Goal: Task Accomplishment & Management: Manage account settings

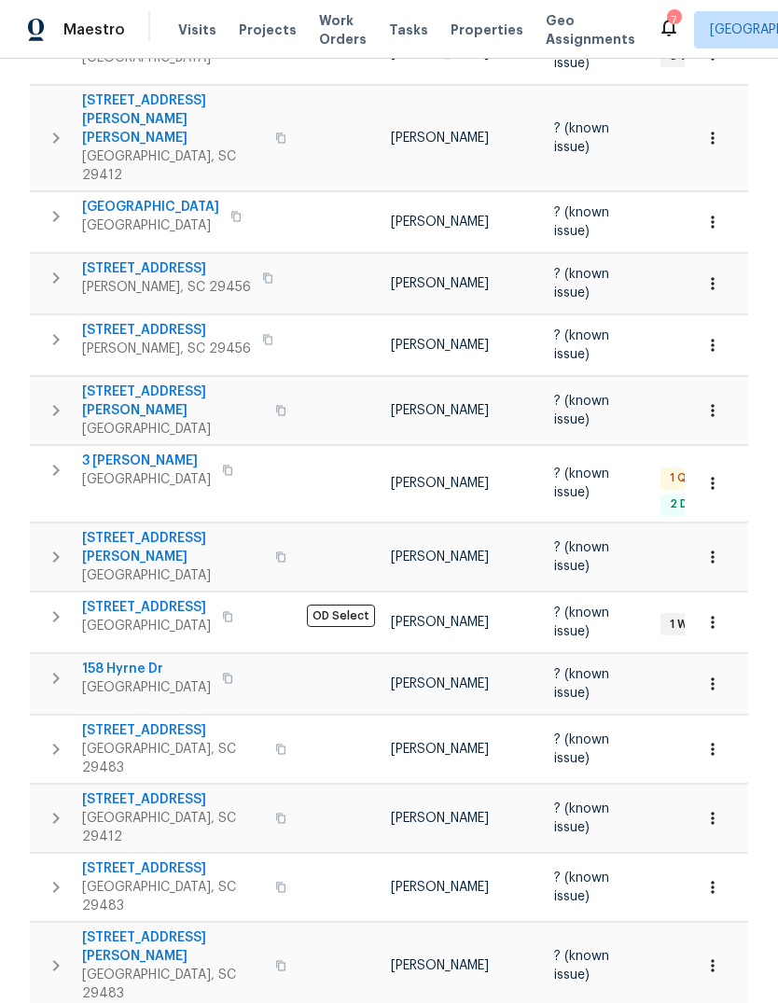
scroll to position [374, 0]
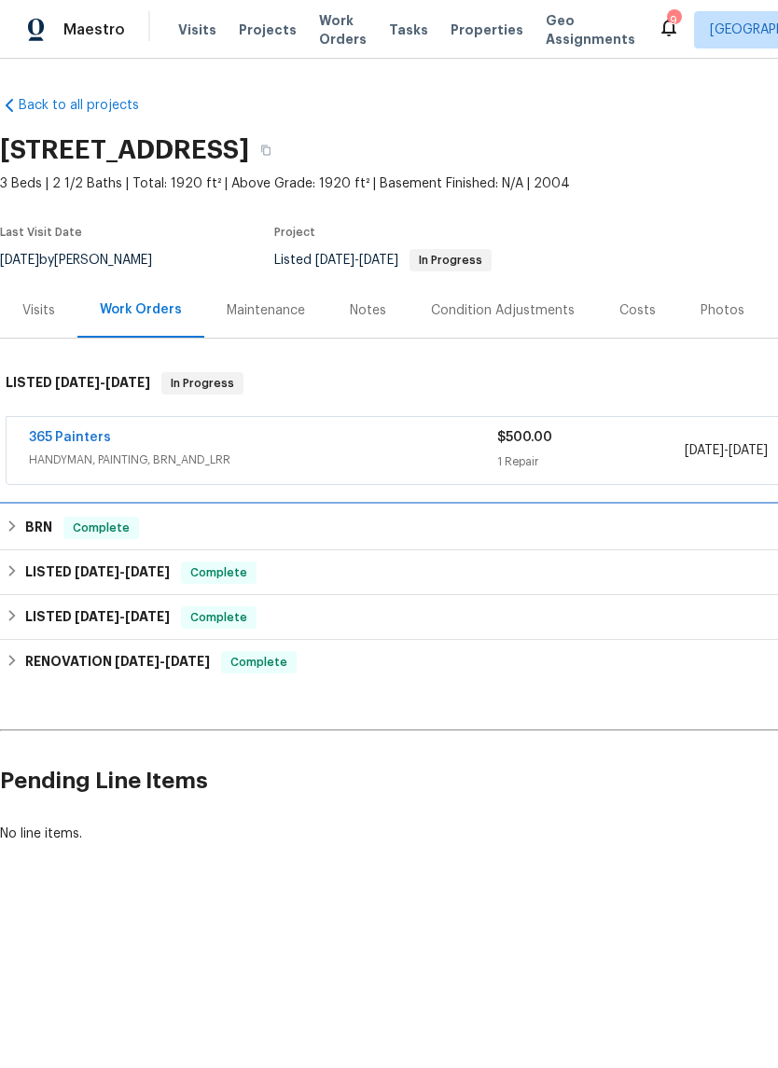
click at [47, 535] on h6 "BRN" at bounding box center [38, 528] width 27 height 22
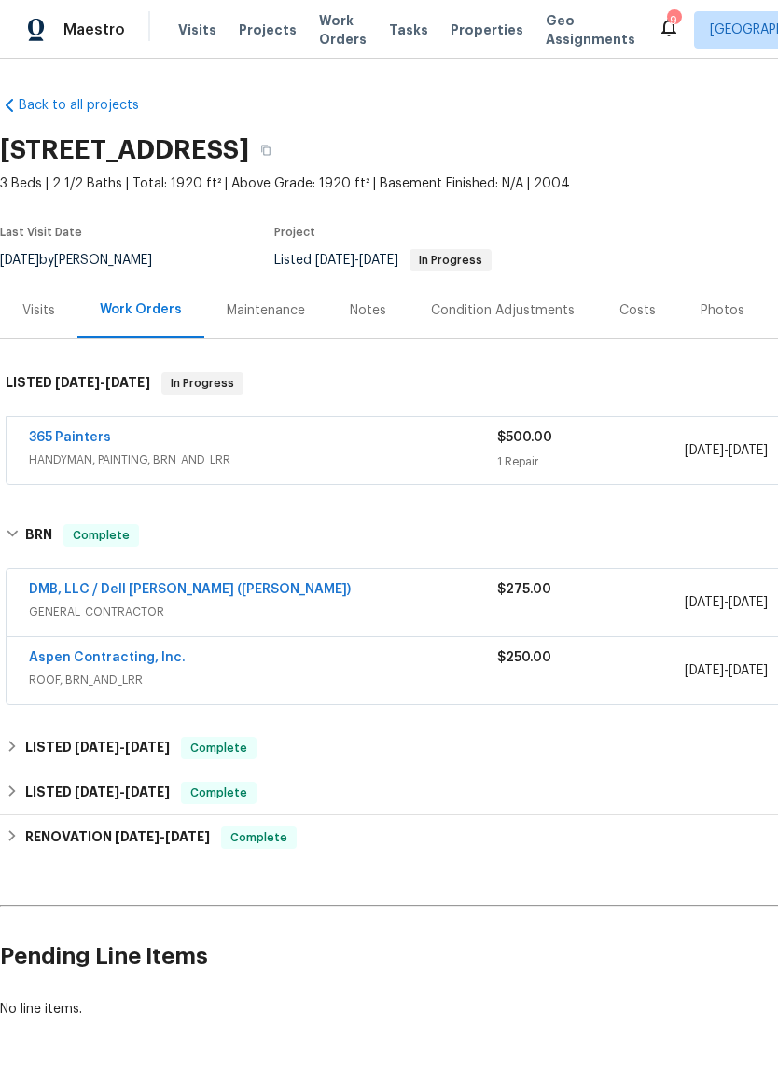
click at [187, 593] on link "DMB, LLC / Dell [PERSON_NAME] ([PERSON_NAME])" at bounding box center [190, 589] width 322 height 13
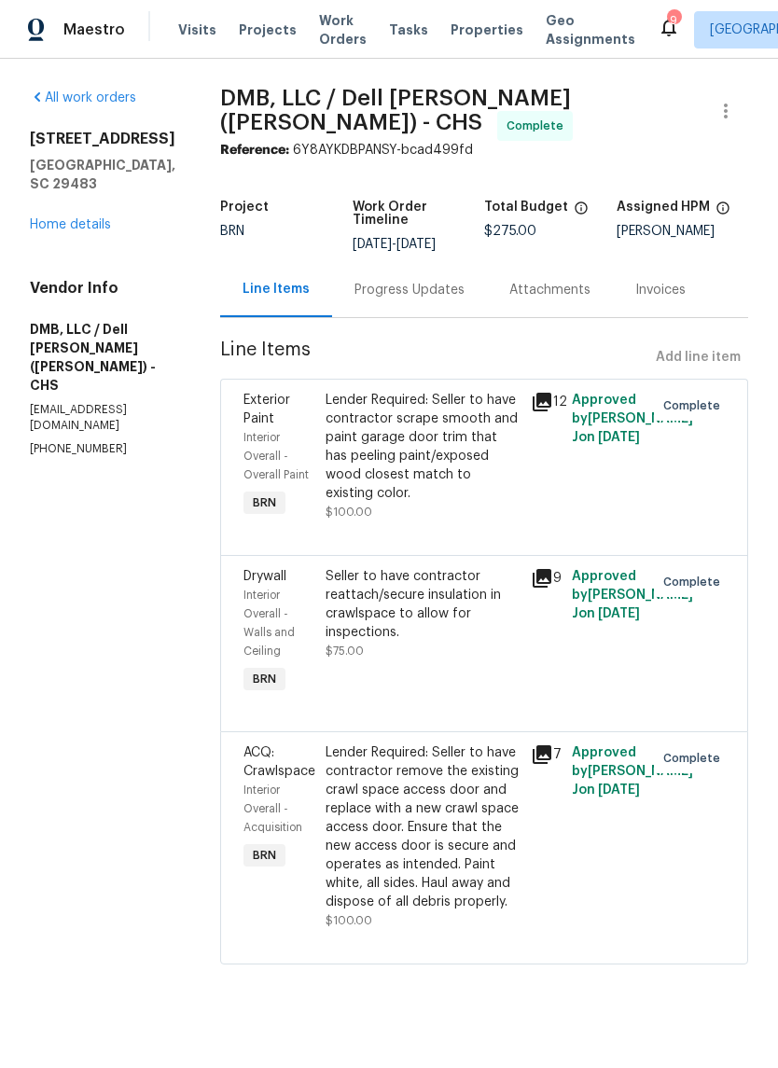
click at [407, 285] on div "Progress Updates" at bounding box center [409, 289] width 155 height 55
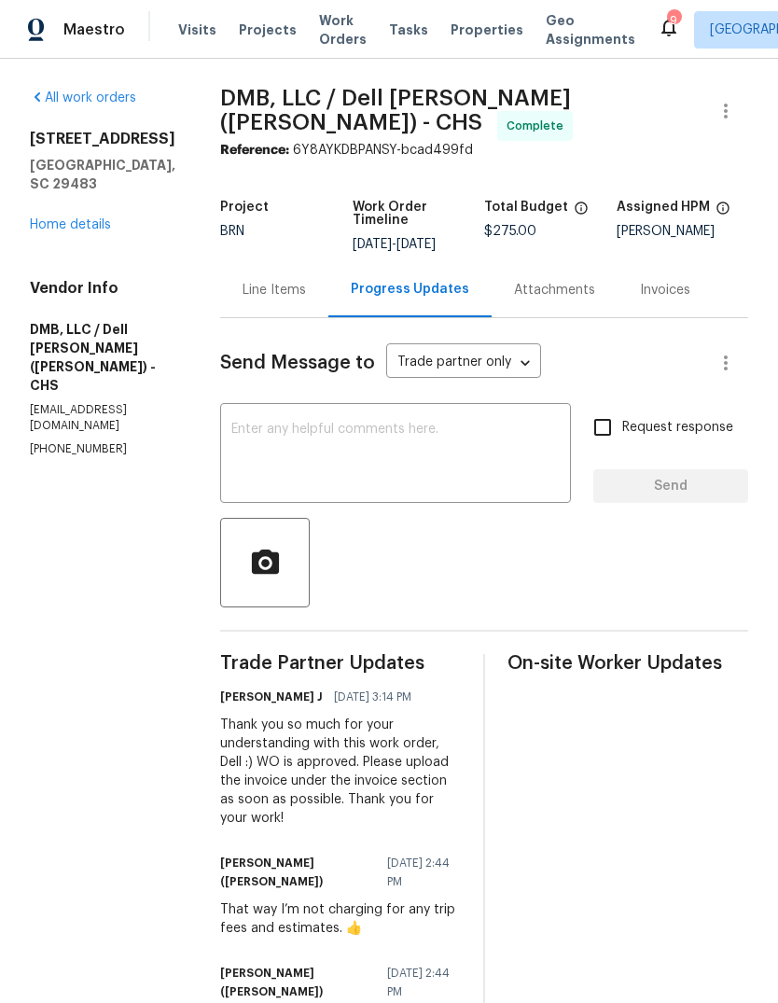
click at [493, 24] on span "Properties" at bounding box center [487, 30] width 73 height 19
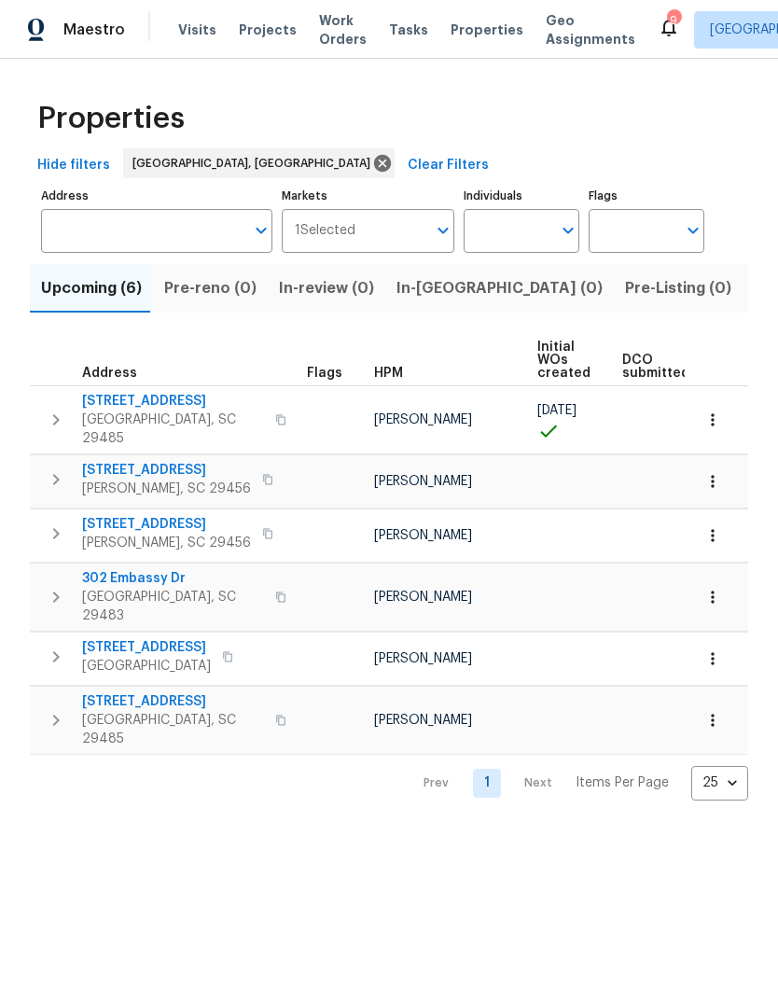
click at [742, 312] on button "Listed (13)" at bounding box center [791, 288] width 99 height 49
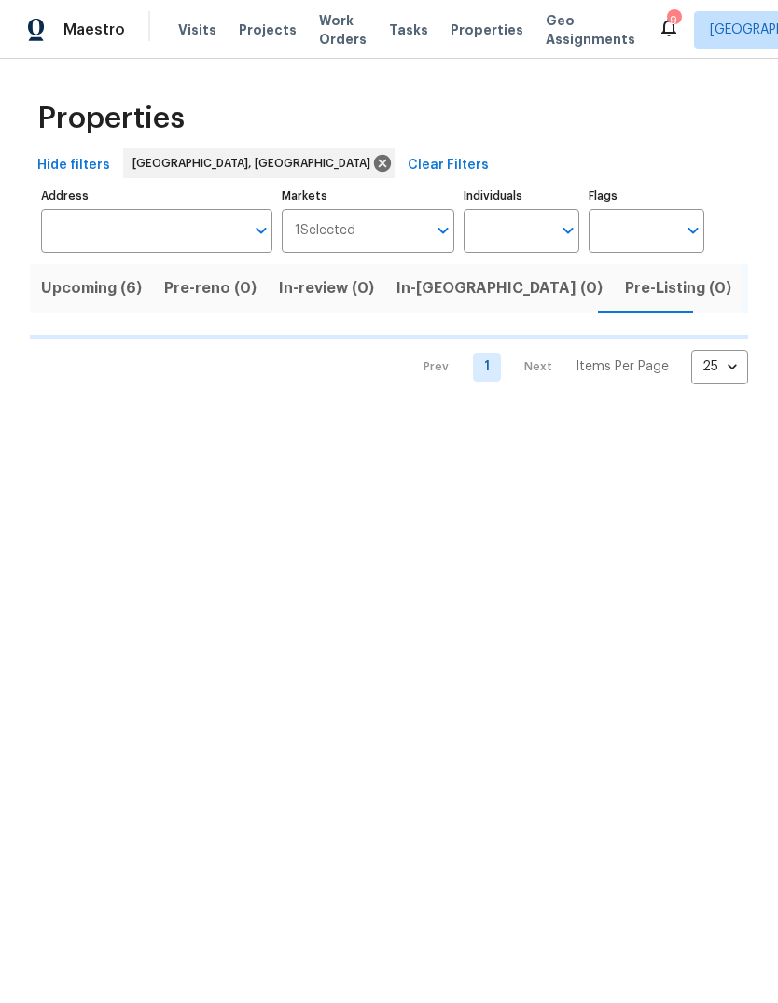
click at [710, 296] on span "Listed (13)" at bounding box center [748, 288] width 76 height 26
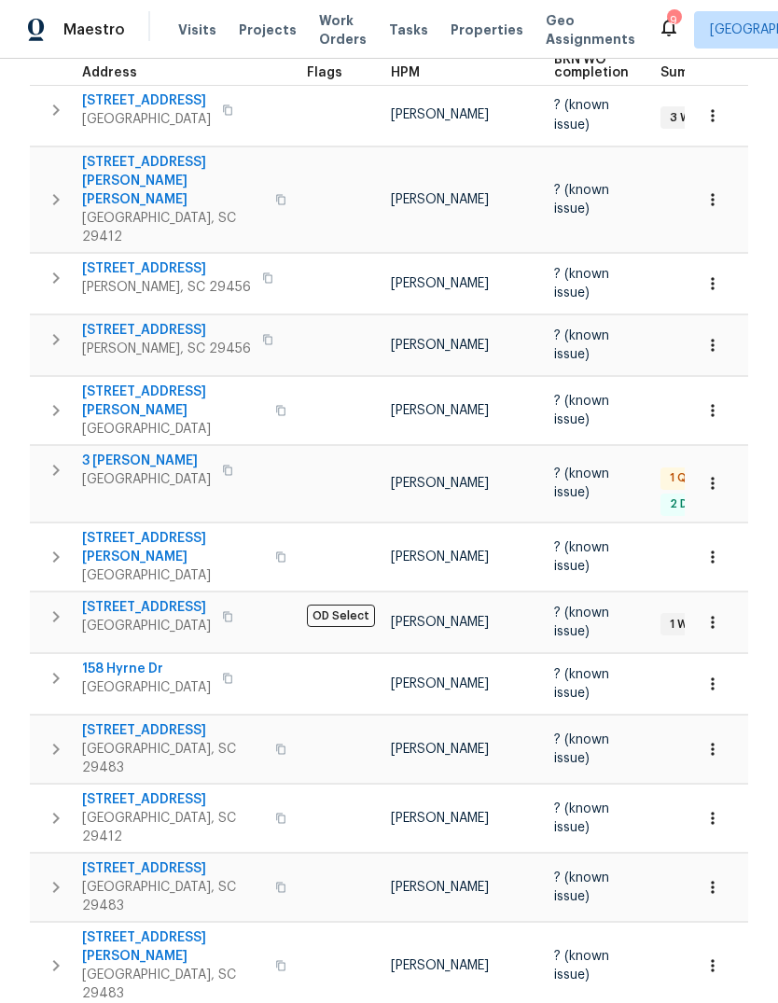
scroll to position [312, 0]
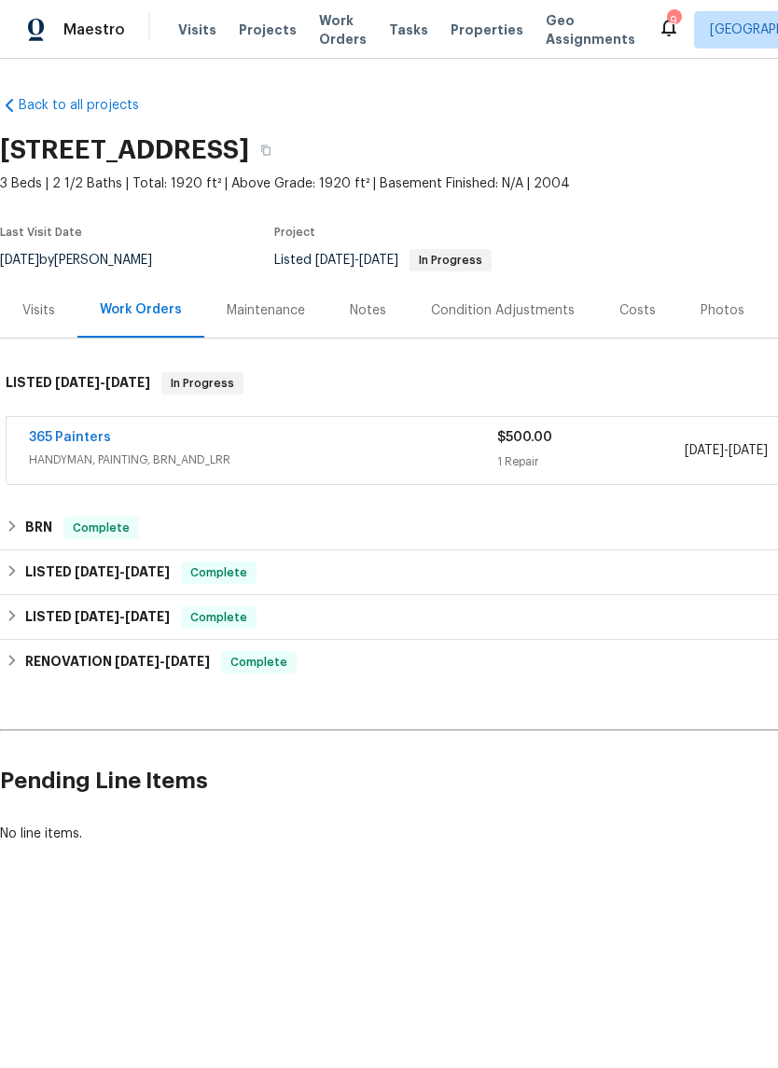
click at [92, 439] on link "365 Painters" at bounding box center [70, 437] width 82 height 13
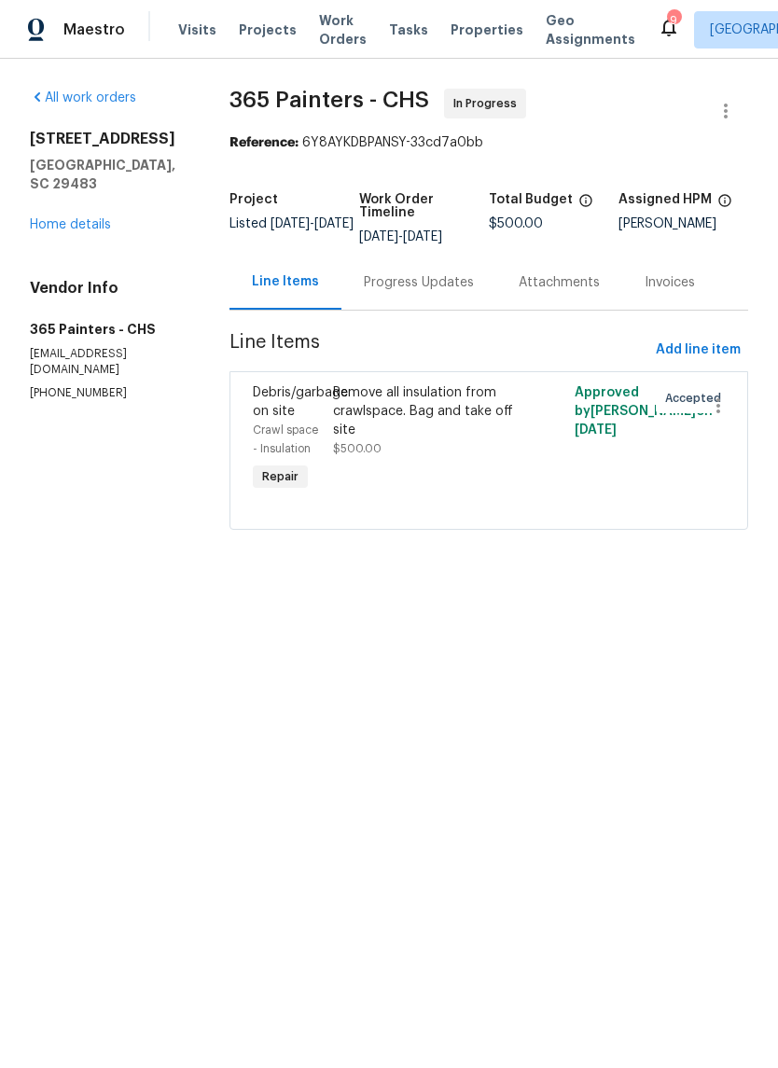
click at [445, 422] on div "Remove all insulation from crawlspace. Bag and take off site" at bounding box center [428, 411] width 190 height 56
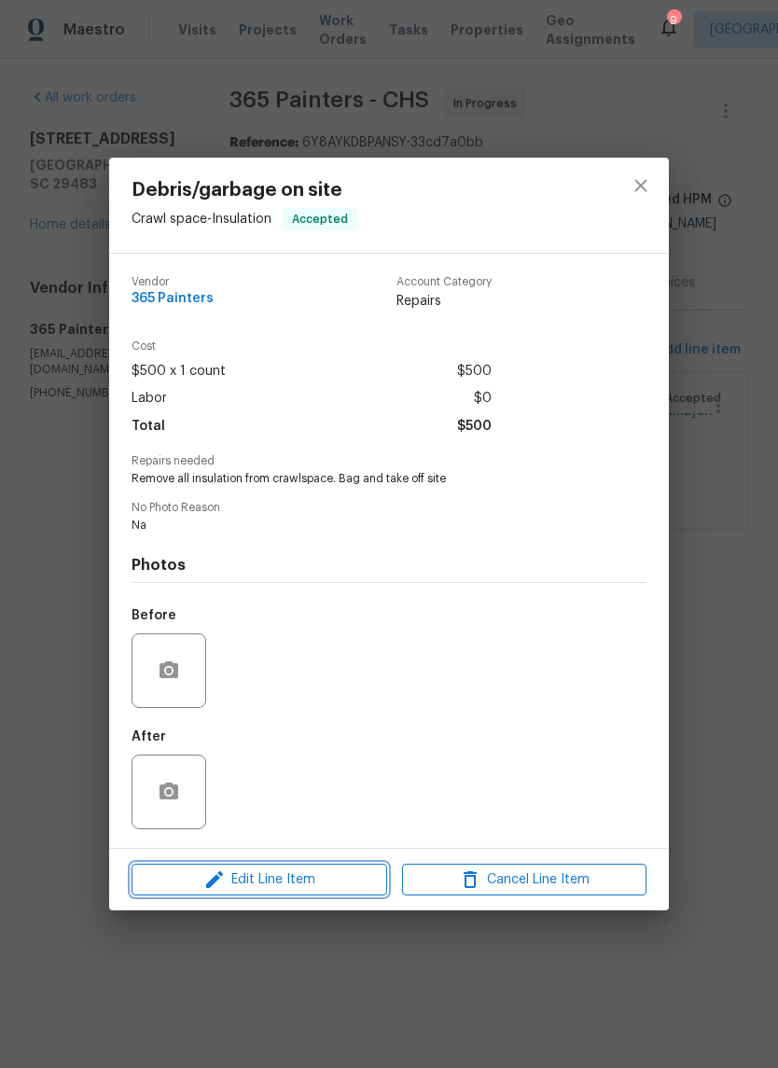
click at [298, 880] on span "Edit Line Item" at bounding box center [259, 879] width 244 height 23
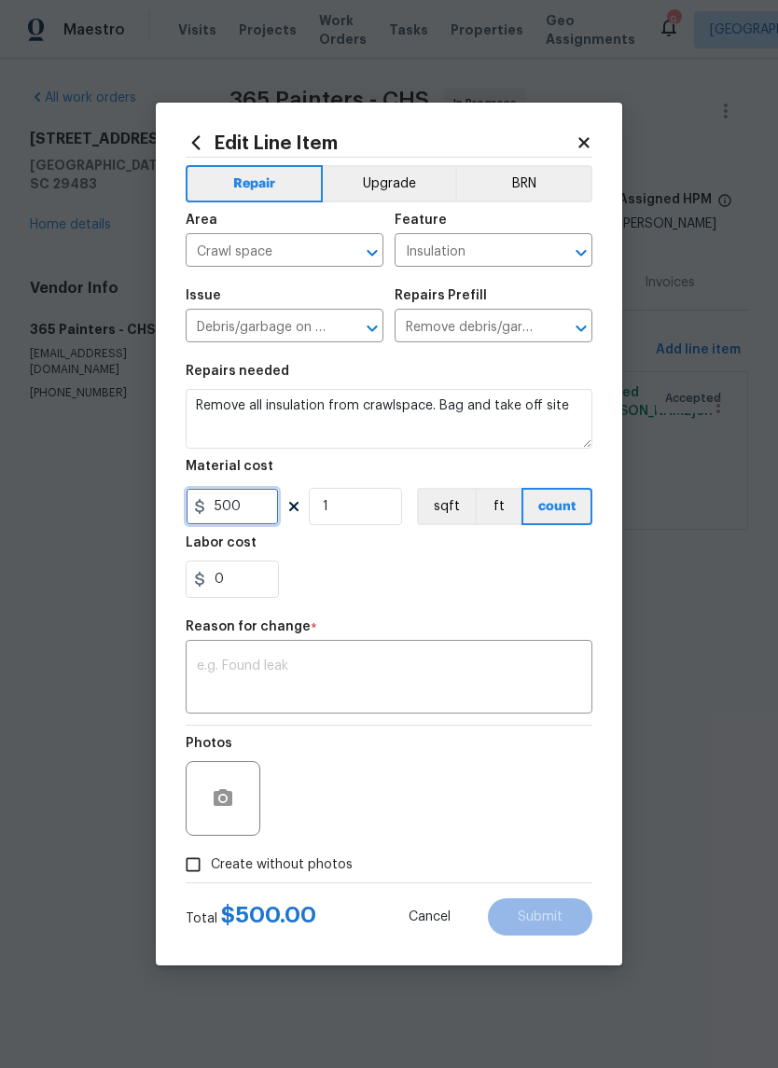
click at [270, 512] on input "500" at bounding box center [232, 506] width 93 height 37
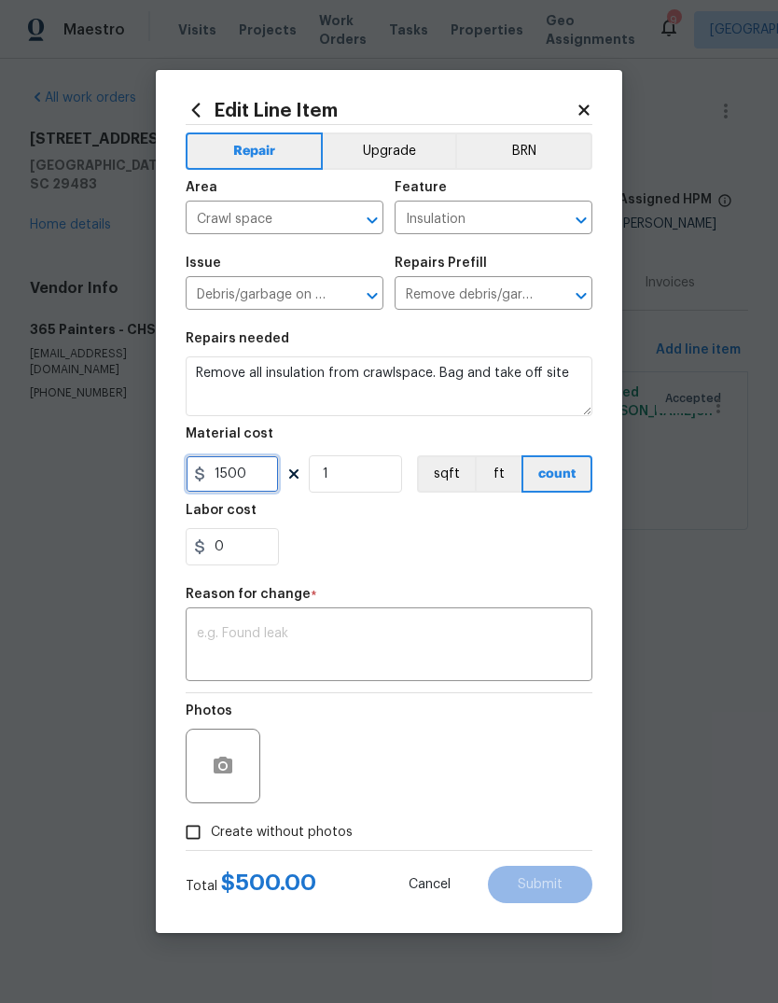
type input "1500"
click at [444, 615] on div "x ​" at bounding box center [389, 646] width 407 height 69
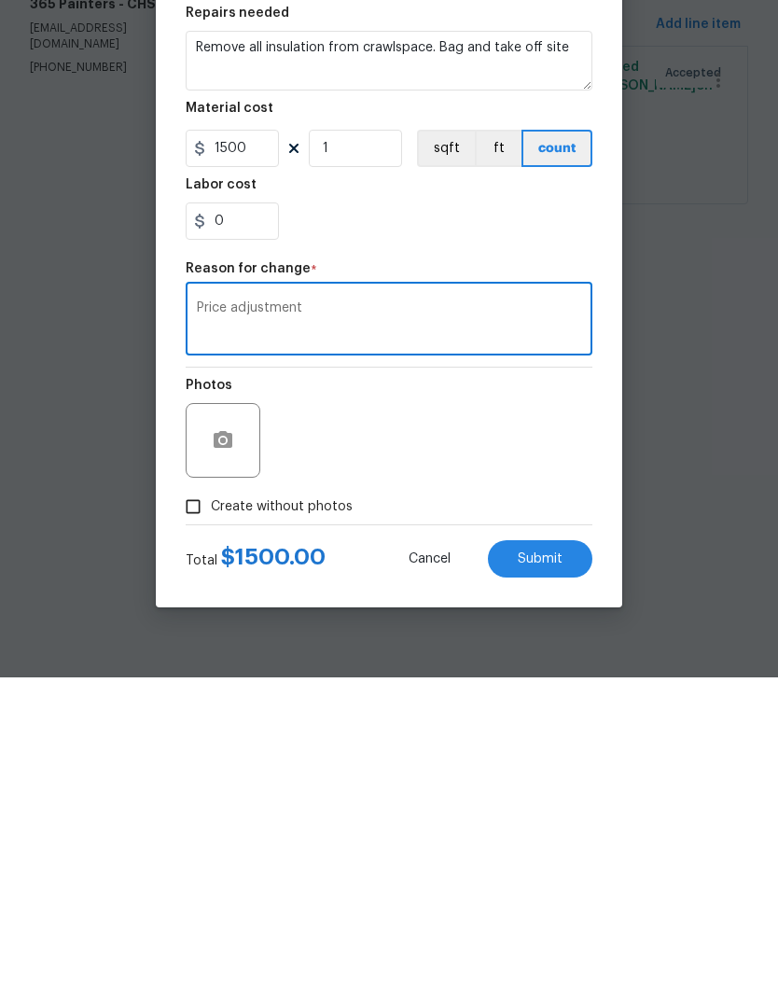
type textarea "Price adjustment"
click at [546, 878] on span "Submit" at bounding box center [540, 885] width 45 height 14
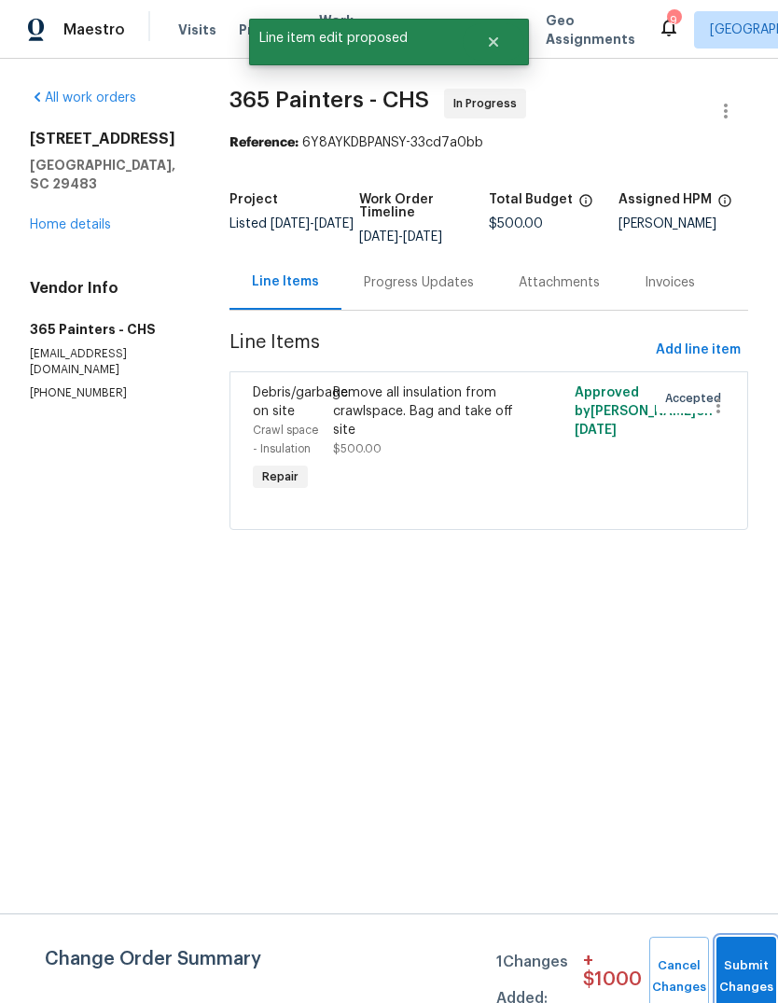
click at [747, 964] on button "Submit Changes" at bounding box center [746, 976] width 60 height 80
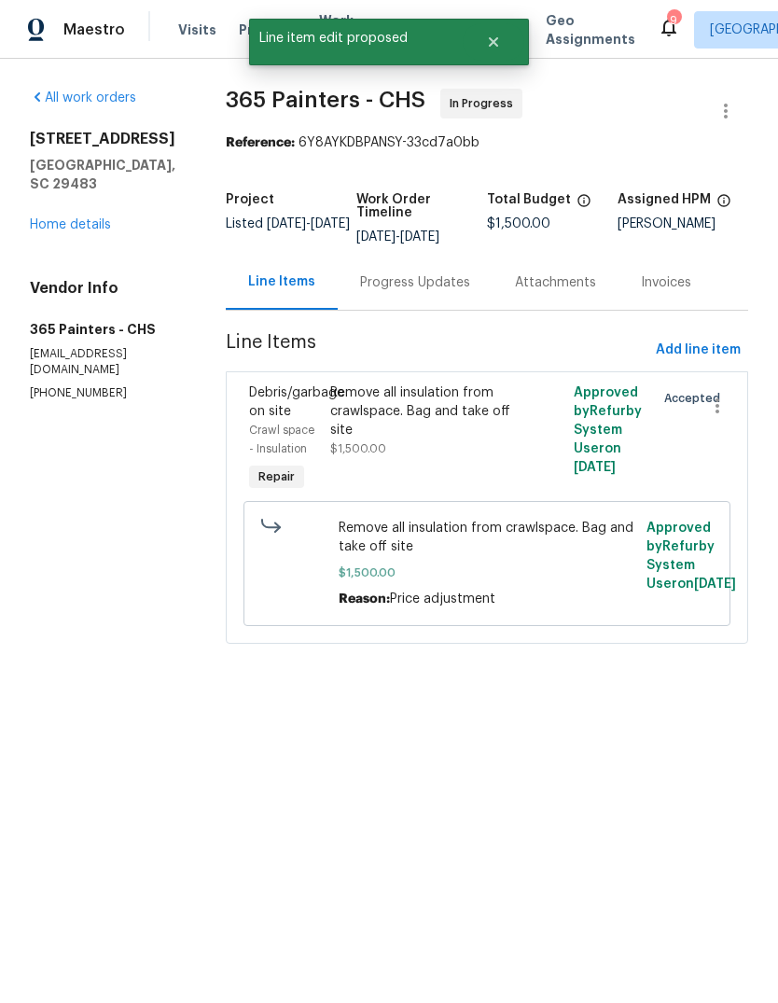
click at [38, 187] on div "159 Antebellum Way Summerville, SC 29483 Home details" at bounding box center [105, 182] width 151 height 104
click at [42, 218] on link "Home details" at bounding box center [70, 224] width 81 height 13
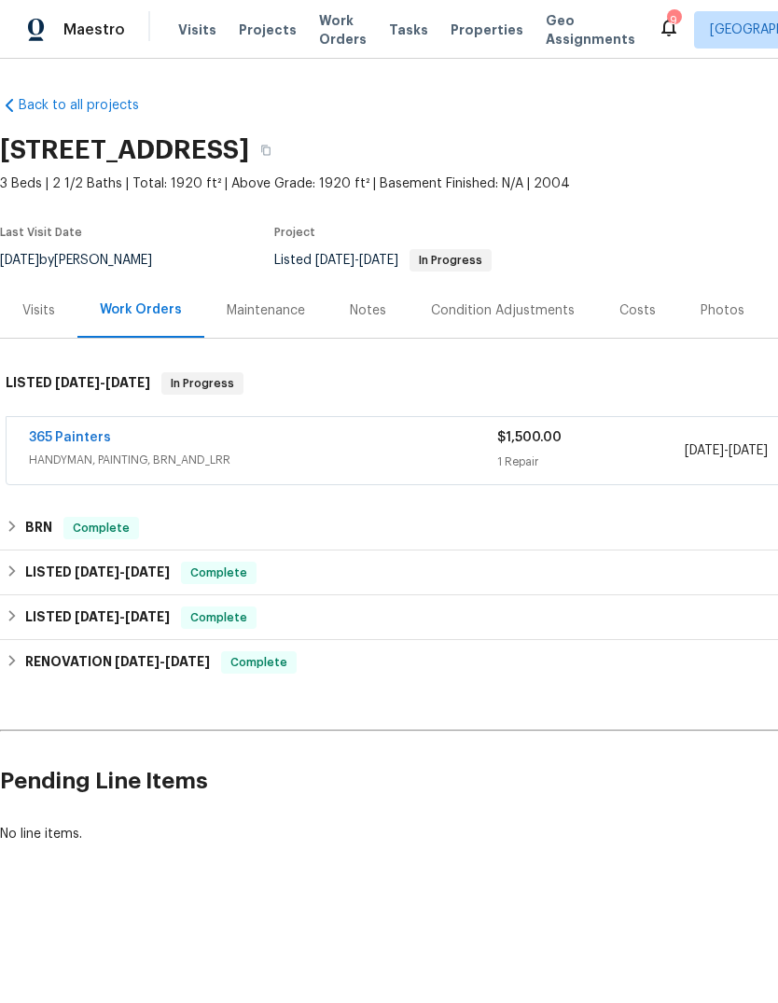
click at [458, 27] on span "Properties" at bounding box center [487, 30] width 73 height 19
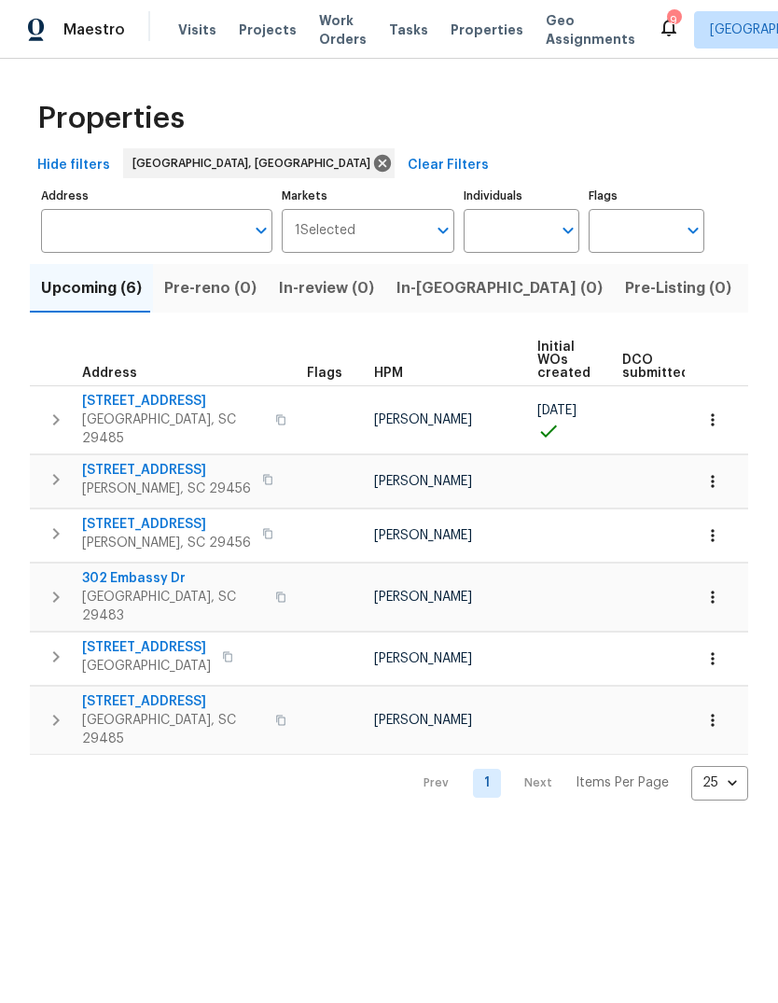
click at [754, 295] on span "Listed (13)" at bounding box center [792, 288] width 76 height 26
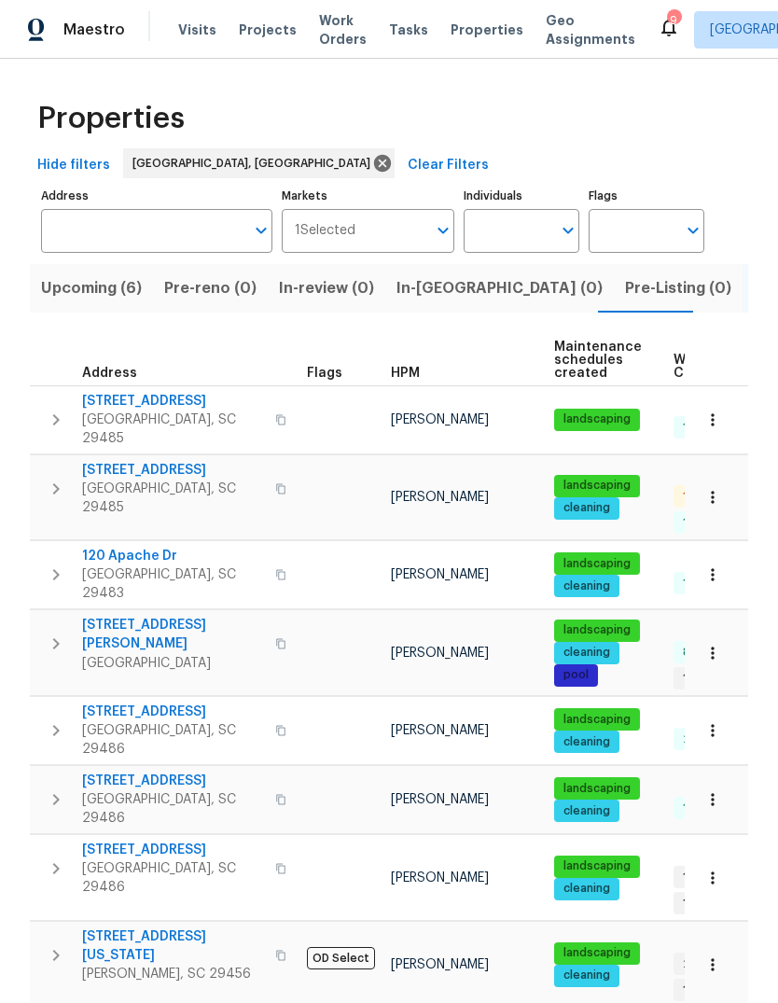
click at [118, 461] on span "105 Gambels Ln" at bounding box center [173, 470] width 182 height 19
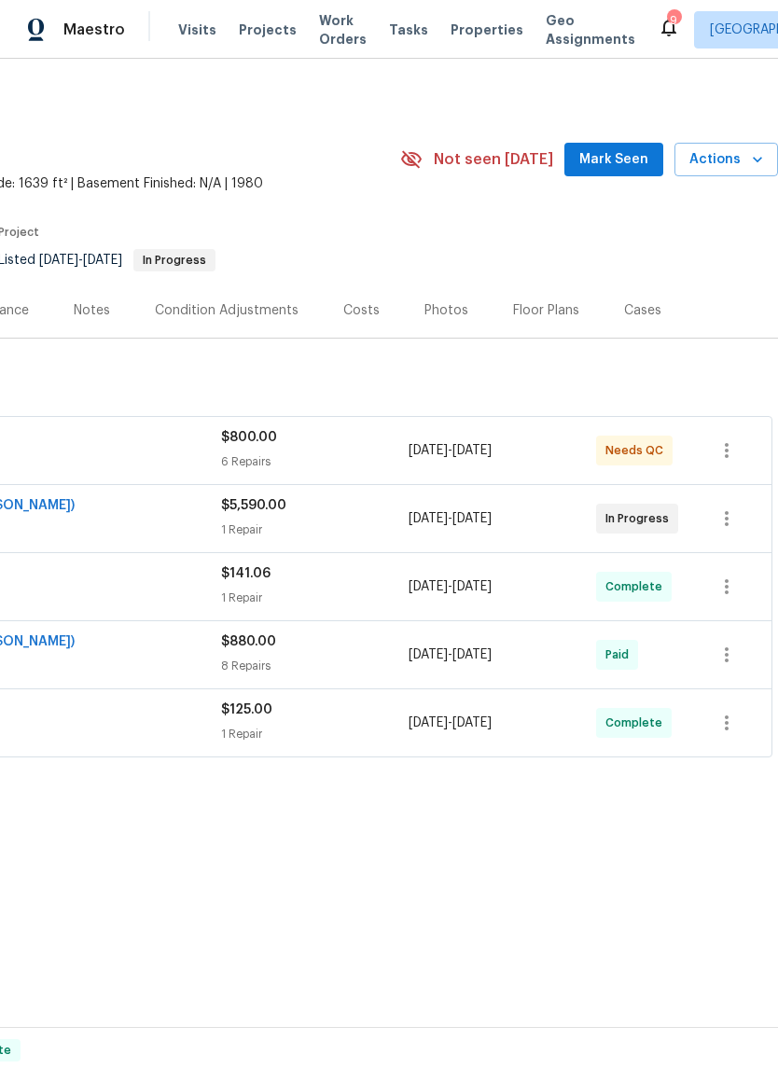
scroll to position [0, 276]
click at [616, 174] on button "Mark Seen" at bounding box center [613, 160] width 99 height 35
click at [617, 167] on span "Seen today" at bounding box center [619, 159] width 90 height 19
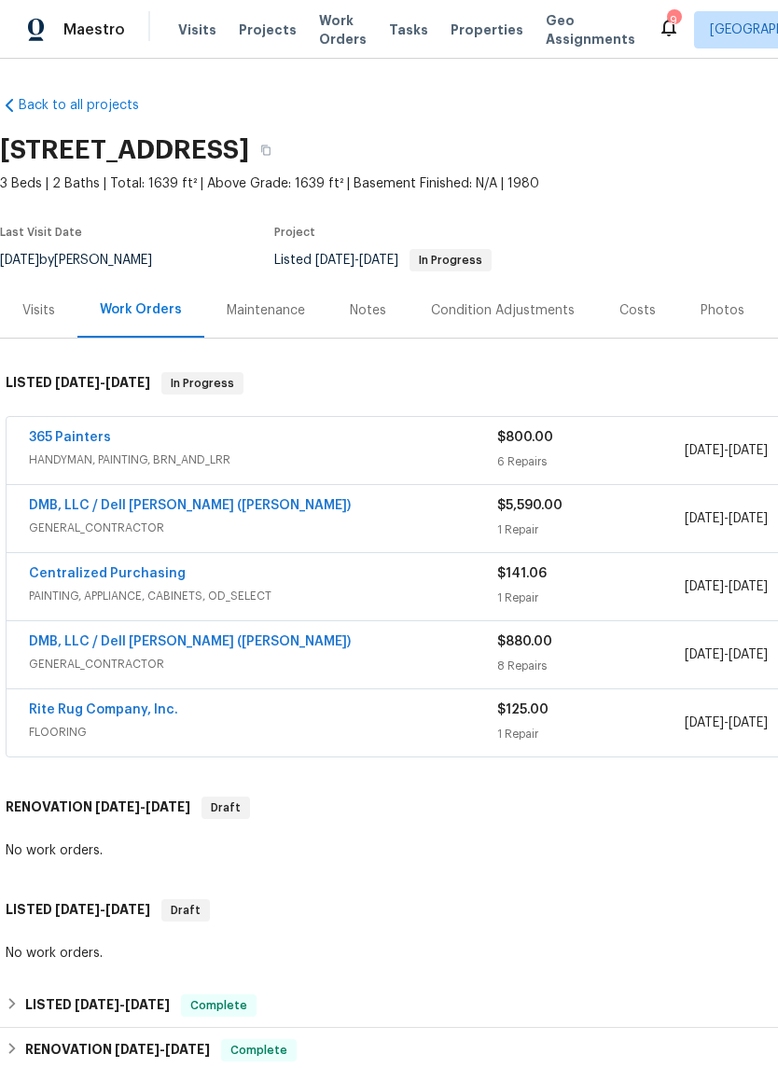
scroll to position [0, 0]
click at [37, 431] on link "365 Painters" at bounding box center [70, 437] width 82 height 13
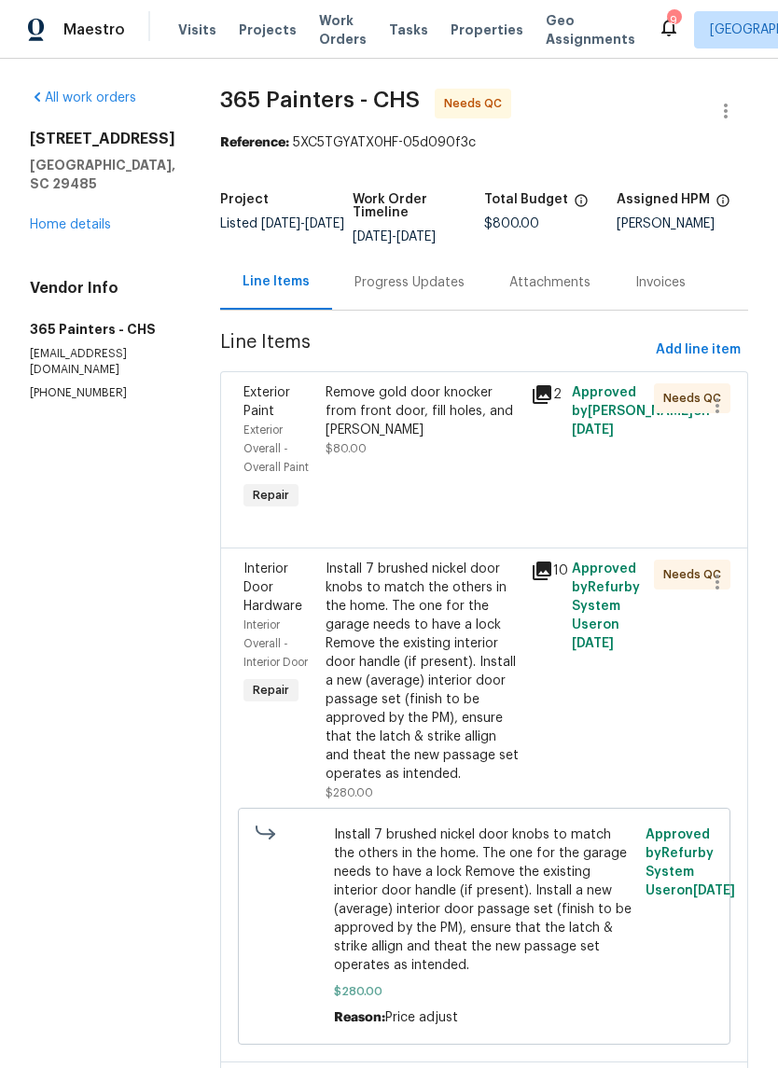
click at [444, 423] on div "Remove gold door knocker from front door, fill holes, and repaint $80.00" at bounding box center [423, 420] width 194 height 75
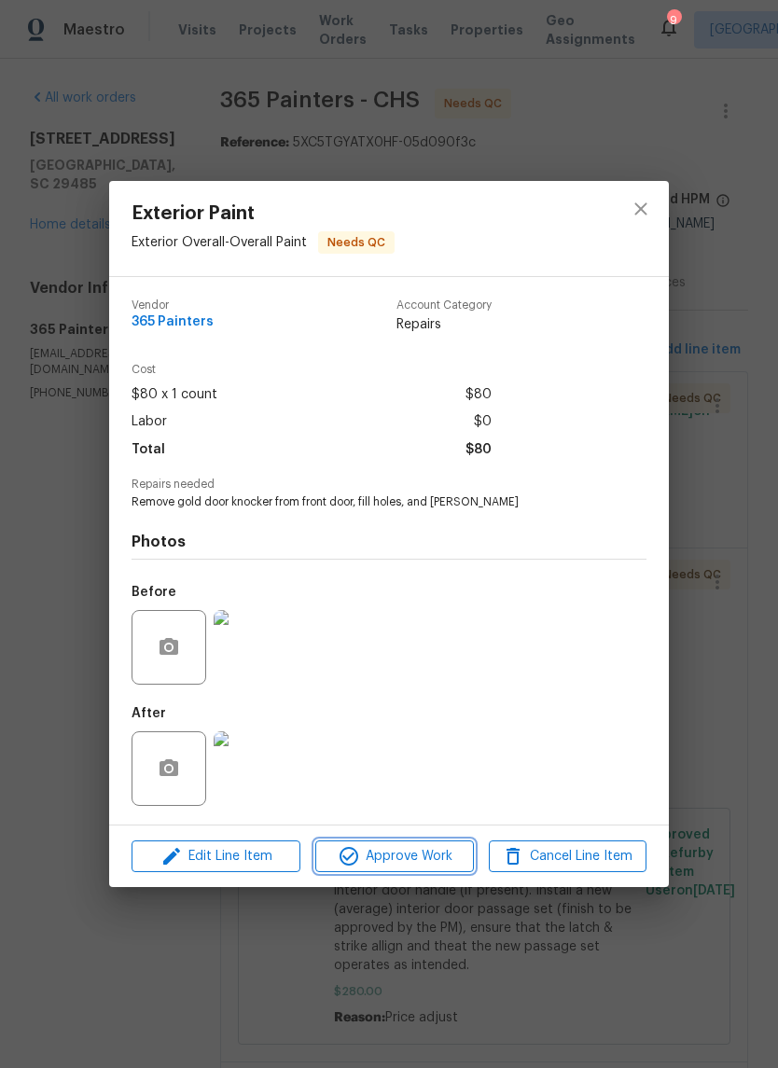
click at [422, 846] on button "Approve Work" at bounding box center [394, 856] width 158 height 33
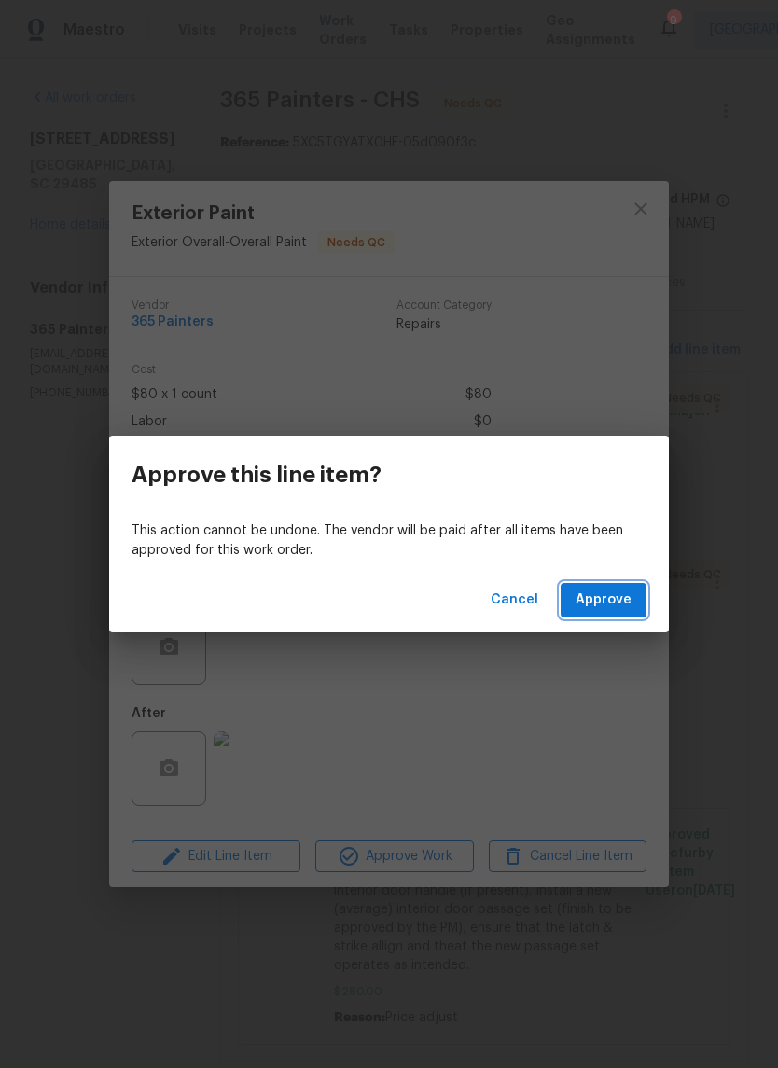
click at [598, 612] on button "Approve" at bounding box center [604, 600] width 86 height 35
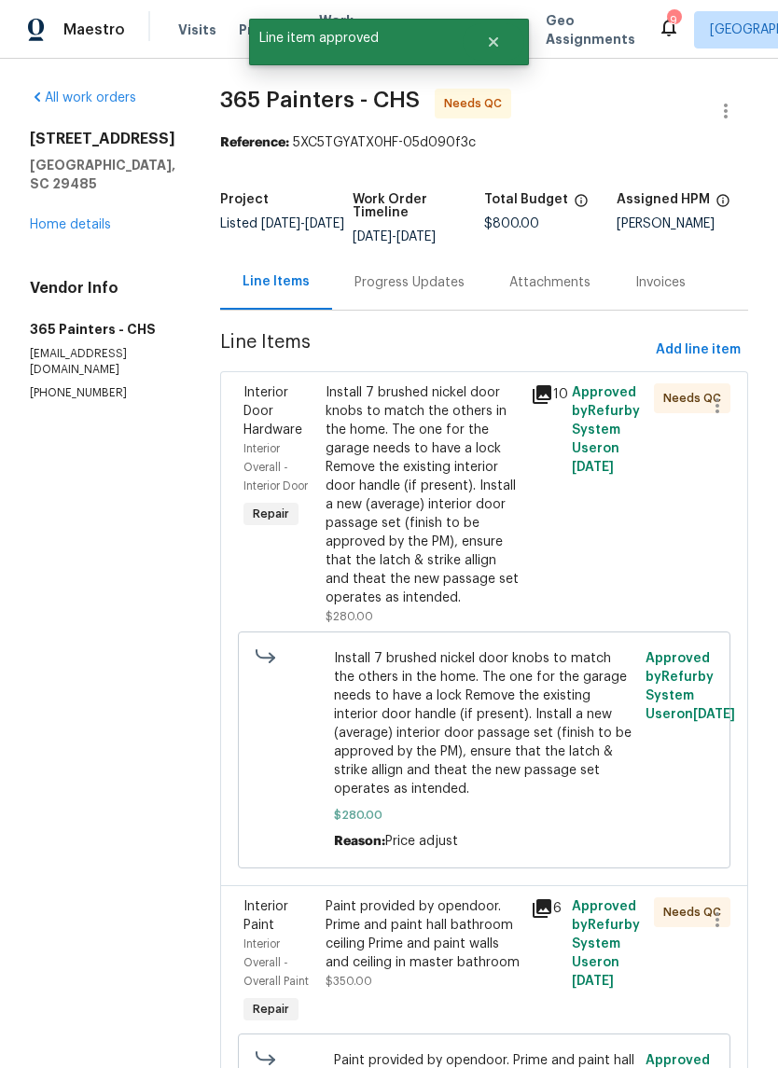
click at [452, 539] on div "Install 7 brushed nickel door knobs to match the others in the home. The one fo…" at bounding box center [423, 495] width 194 height 224
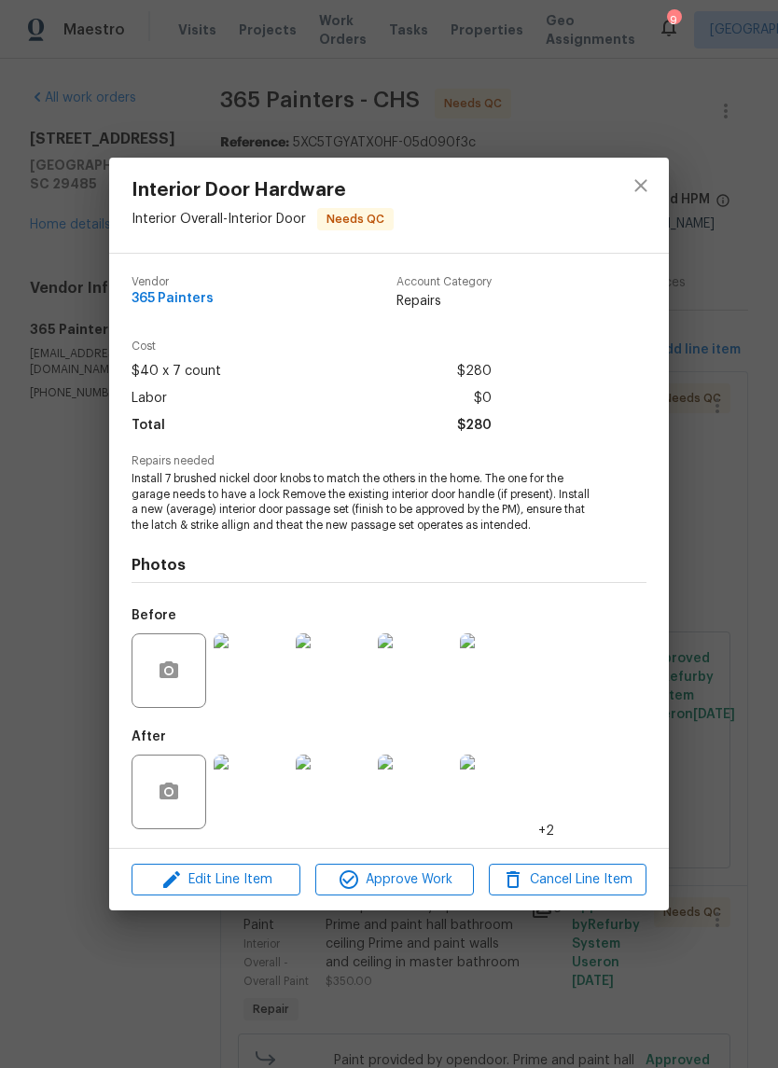
click at [256, 789] on img at bounding box center [251, 792] width 75 height 75
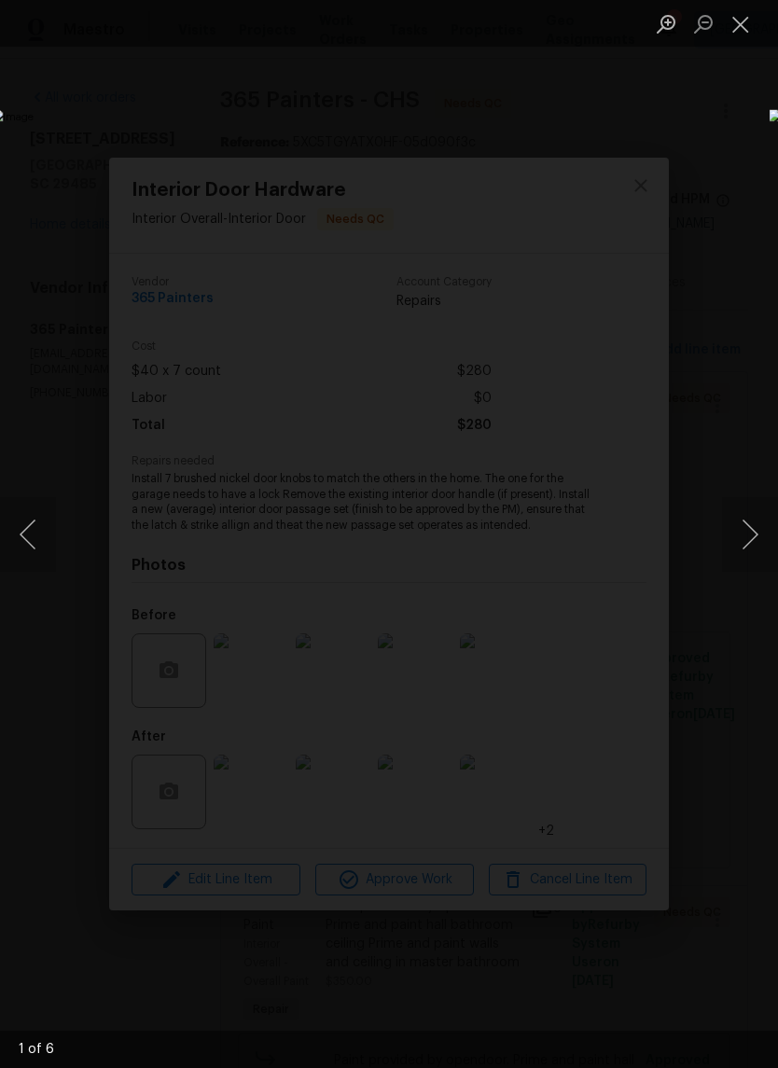
click at [756, 560] on button "Next image" at bounding box center [750, 534] width 56 height 75
click at [752, 548] on button "Next image" at bounding box center [750, 534] width 56 height 75
click at [757, 551] on button "Next image" at bounding box center [750, 534] width 56 height 75
click at [757, 548] on button "Next image" at bounding box center [750, 534] width 56 height 75
click at [756, 547] on button "Next image" at bounding box center [750, 534] width 56 height 75
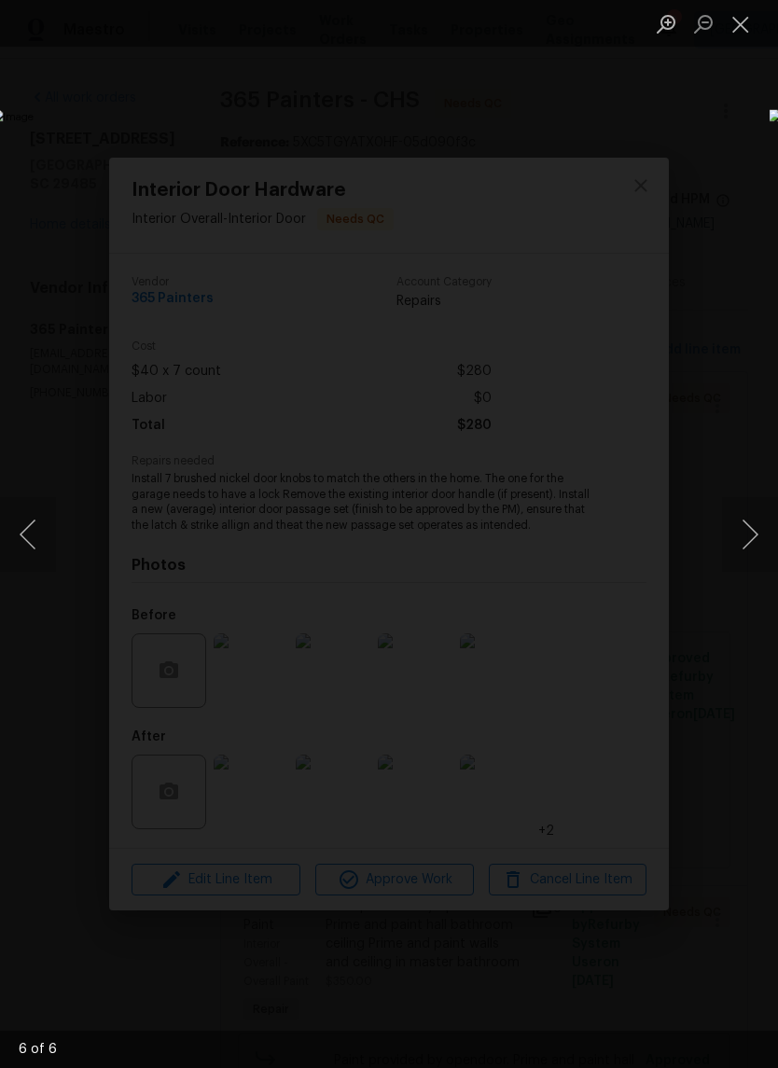
click at [758, 543] on button "Next image" at bounding box center [750, 534] width 56 height 75
click at [757, 543] on button "Next image" at bounding box center [750, 534] width 56 height 75
click at [757, 541] on button "Next image" at bounding box center [750, 534] width 56 height 75
click at [757, 544] on button "Next image" at bounding box center [750, 534] width 56 height 75
click at [756, 543] on button "Next image" at bounding box center [750, 534] width 56 height 75
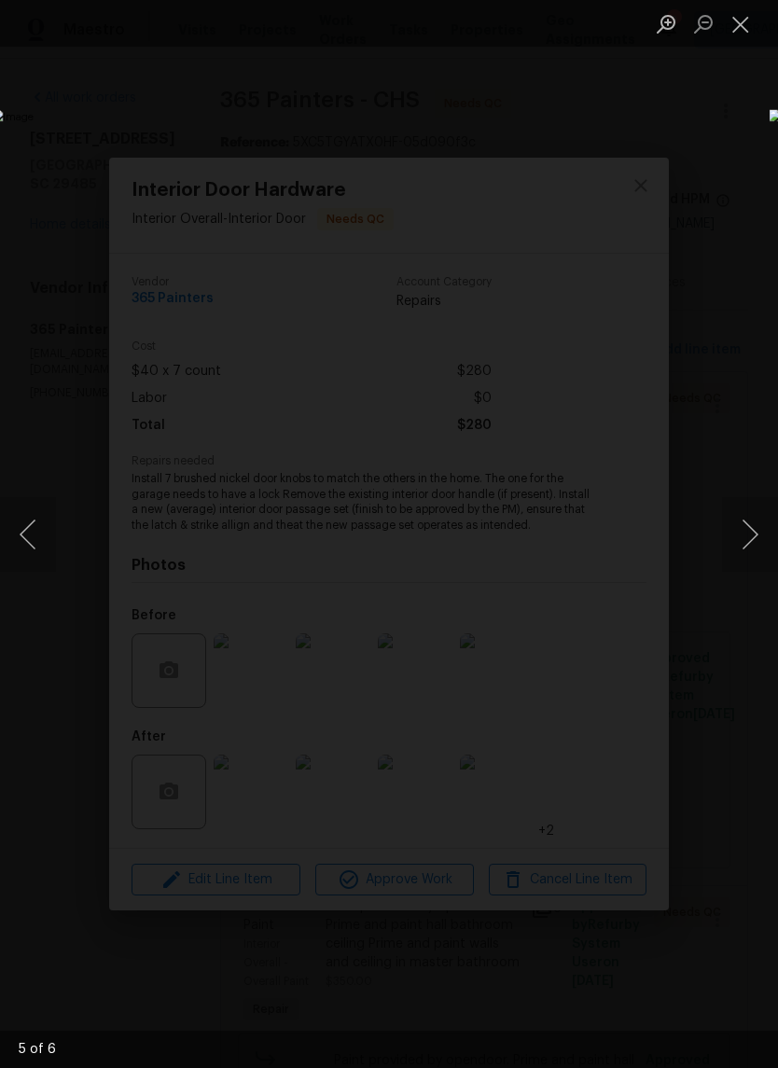
click at [764, 543] on button "Next image" at bounding box center [750, 534] width 56 height 75
click at [756, 547] on button "Next image" at bounding box center [750, 534] width 56 height 75
click at [748, 545] on button "Next image" at bounding box center [750, 534] width 56 height 75
click at [733, 36] on button "Close lightbox" at bounding box center [740, 23] width 37 height 33
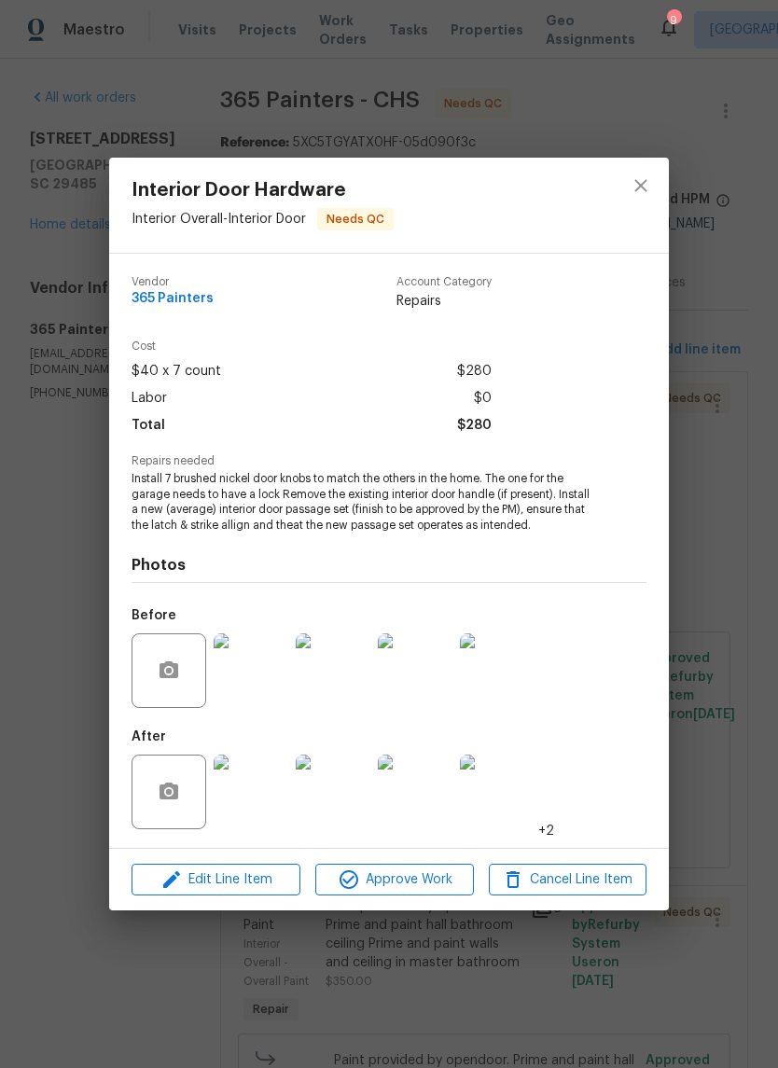
click at [741, 665] on div "Interior Door Hardware Interior Overall - Interior Door Needs QC Vendor 365 Pai…" at bounding box center [389, 534] width 778 height 1068
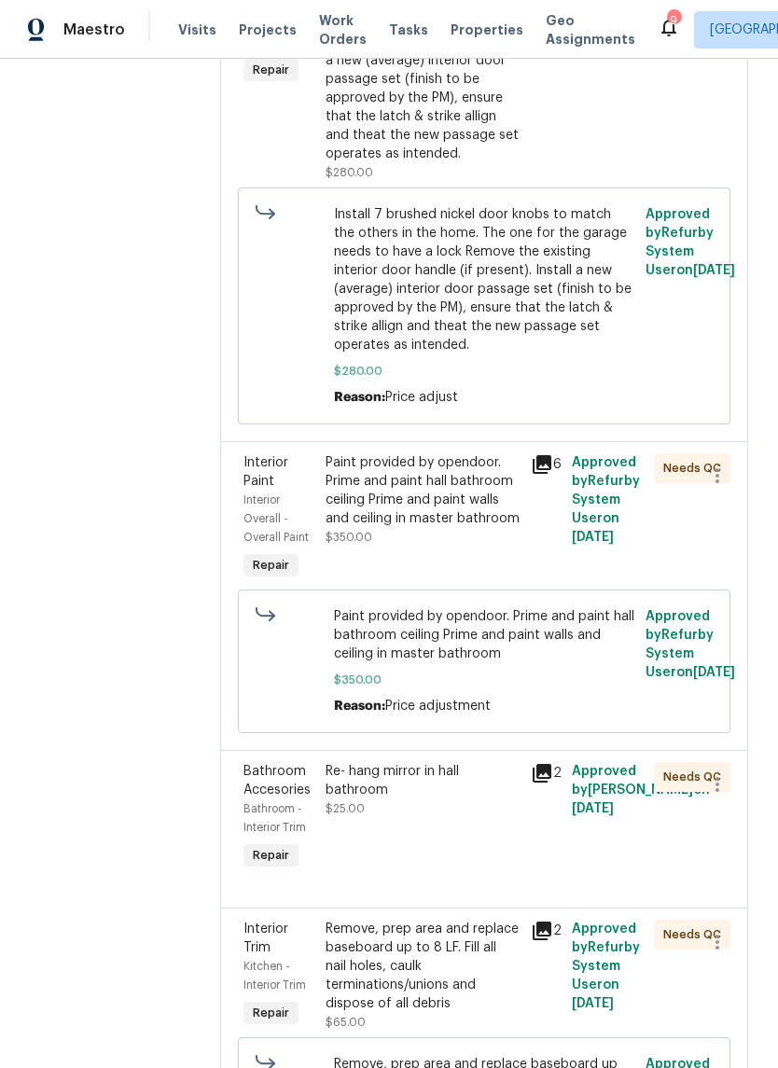
scroll to position [458, 0]
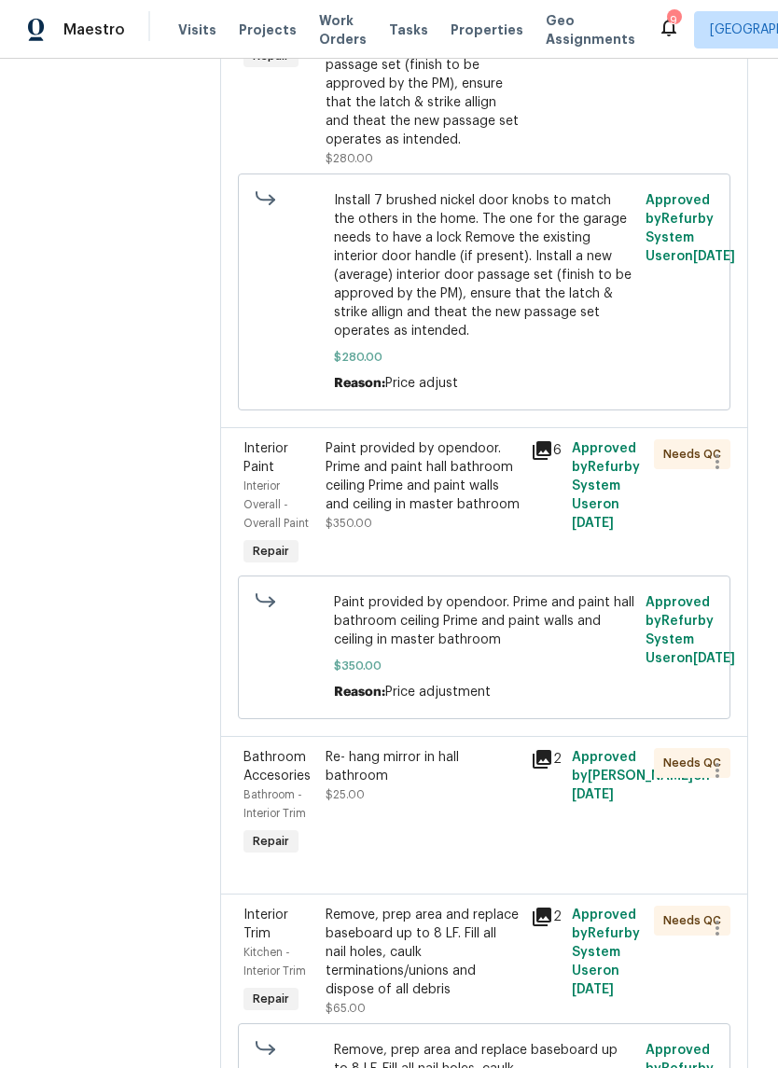
click at [451, 441] on div "Paint provided by opendoor. Prime and paint hall bathroom ceiling Prime and pai…" at bounding box center [423, 476] width 194 height 75
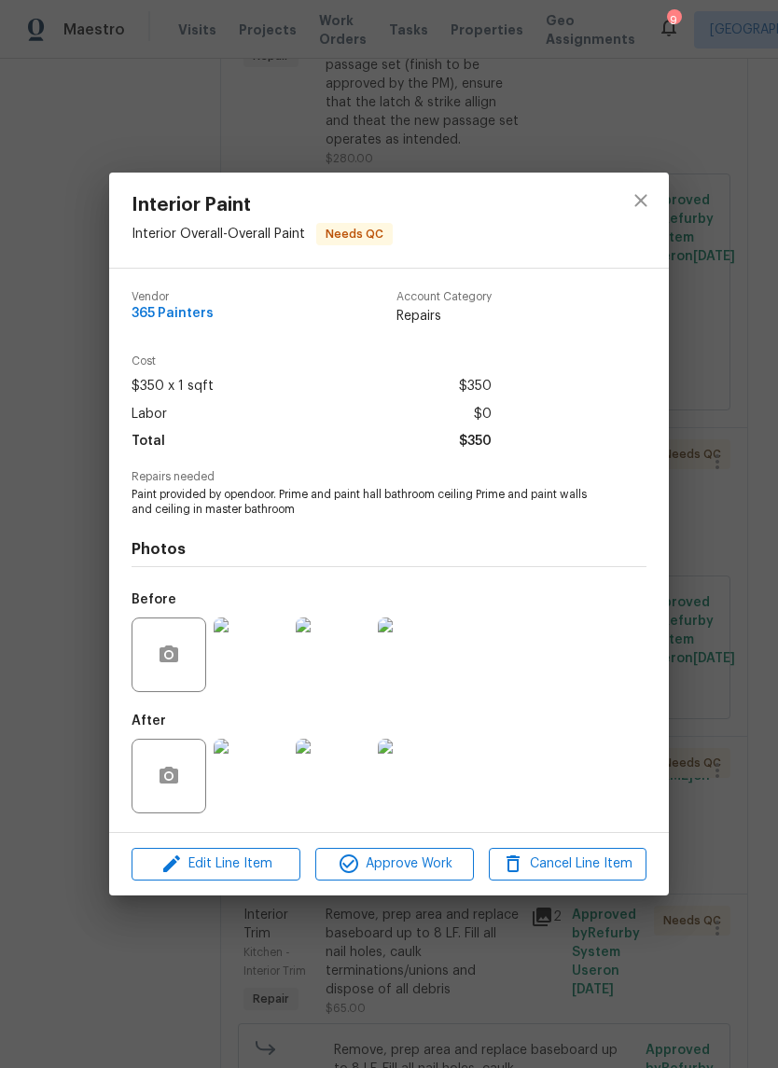
click at [270, 761] on img at bounding box center [251, 776] width 75 height 75
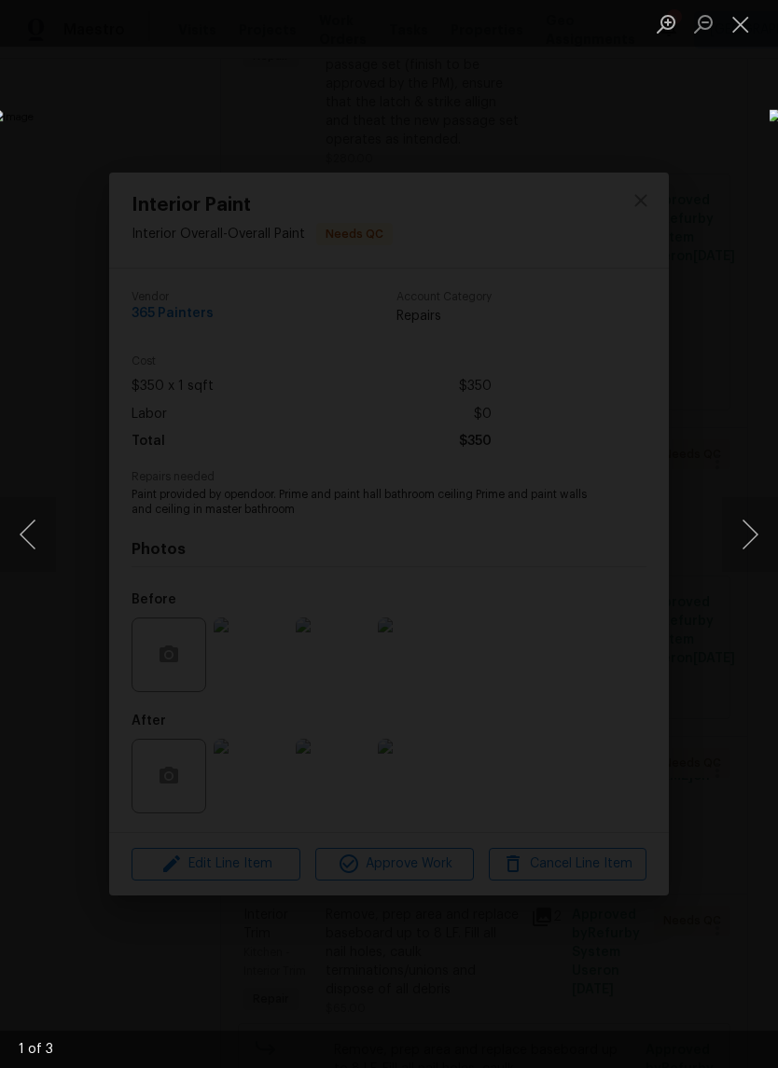
click at [756, 539] on button "Next image" at bounding box center [750, 534] width 56 height 75
click at [769, 534] on button "Next image" at bounding box center [750, 534] width 56 height 75
click at [765, 519] on button "Next image" at bounding box center [750, 534] width 56 height 75
click at [756, 521] on button "Next image" at bounding box center [750, 534] width 56 height 75
click at [757, 517] on button "Next image" at bounding box center [750, 534] width 56 height 75
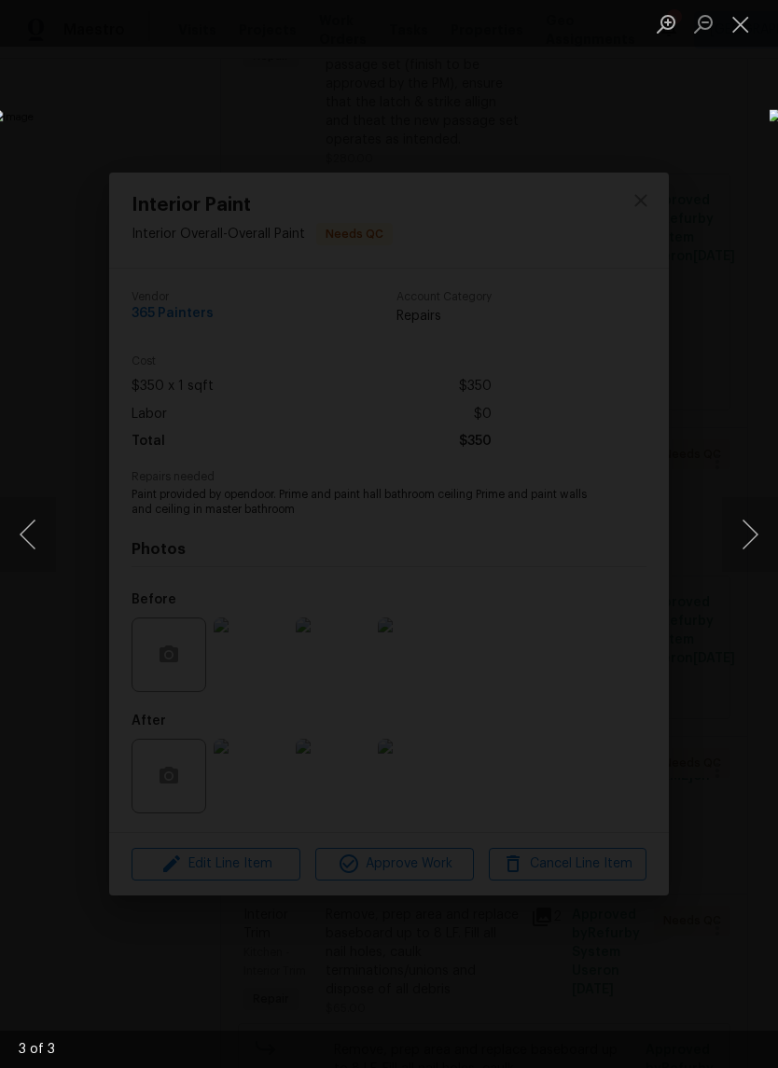
click at [735, 35] on button "Close lightbox" at bounding box center [740, 23] width 37 height 33
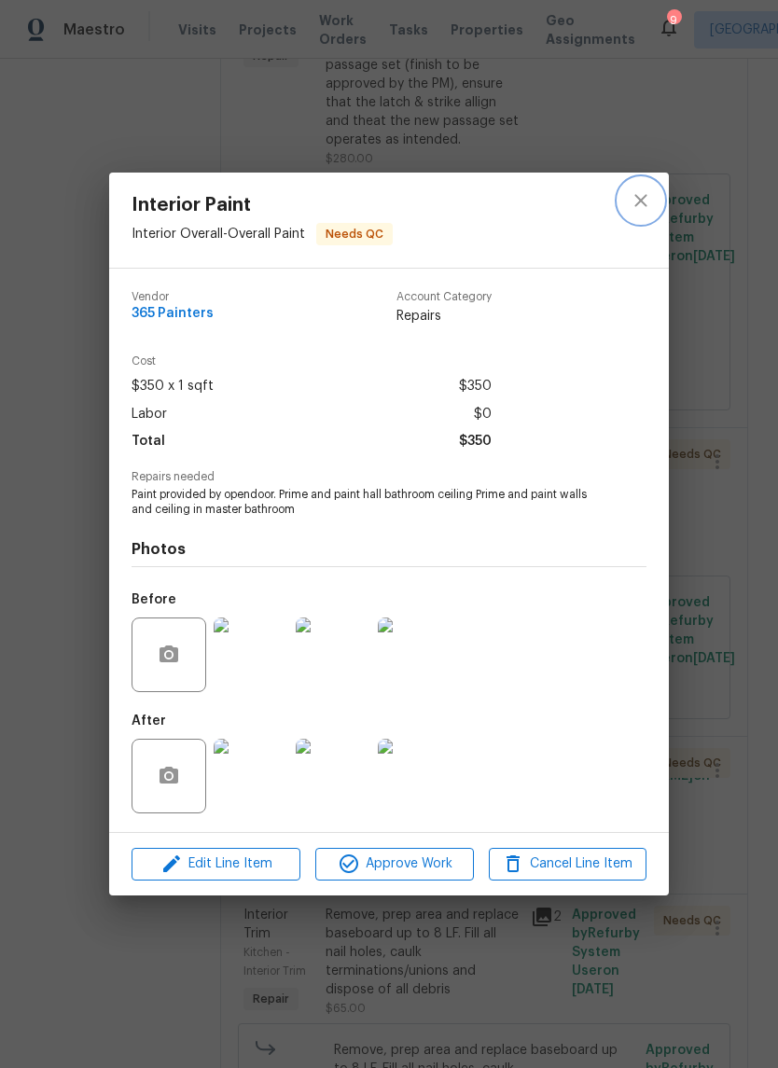
click at [618, 201] on button "close" at bounding box center [640, 200] width 45 height 45
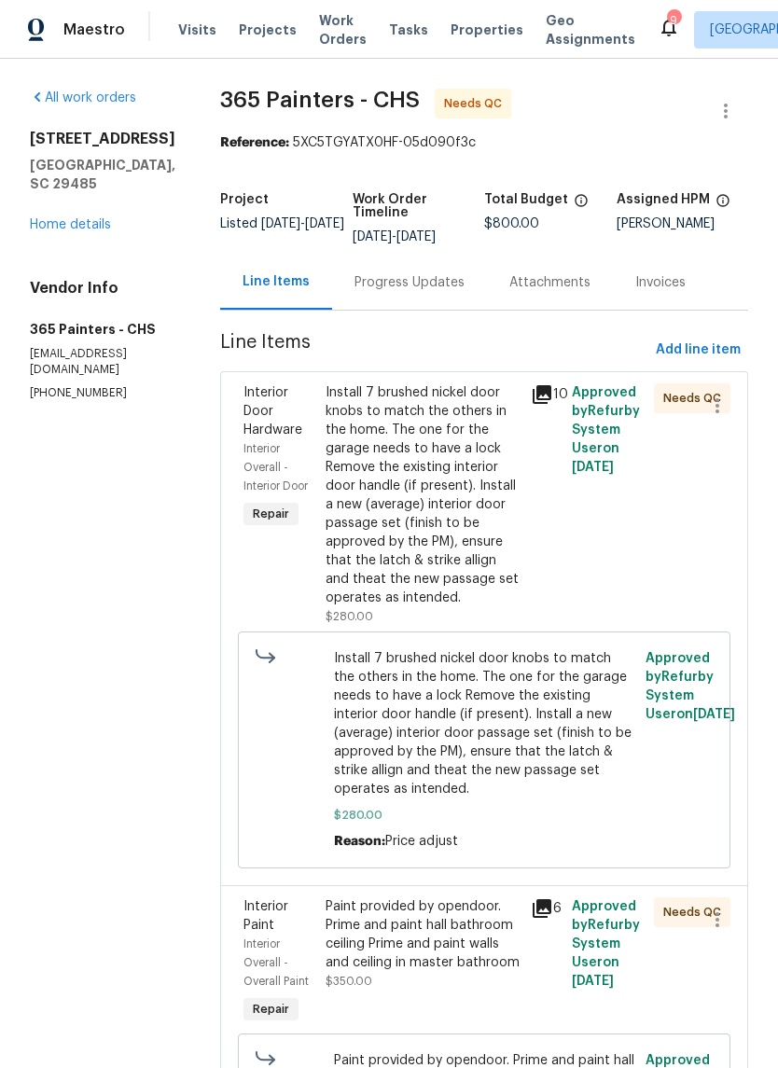
scroll to position [0, 0]
click at [49, 223] on link "Home details" at bounding box center [70, 224] width 81 height 13
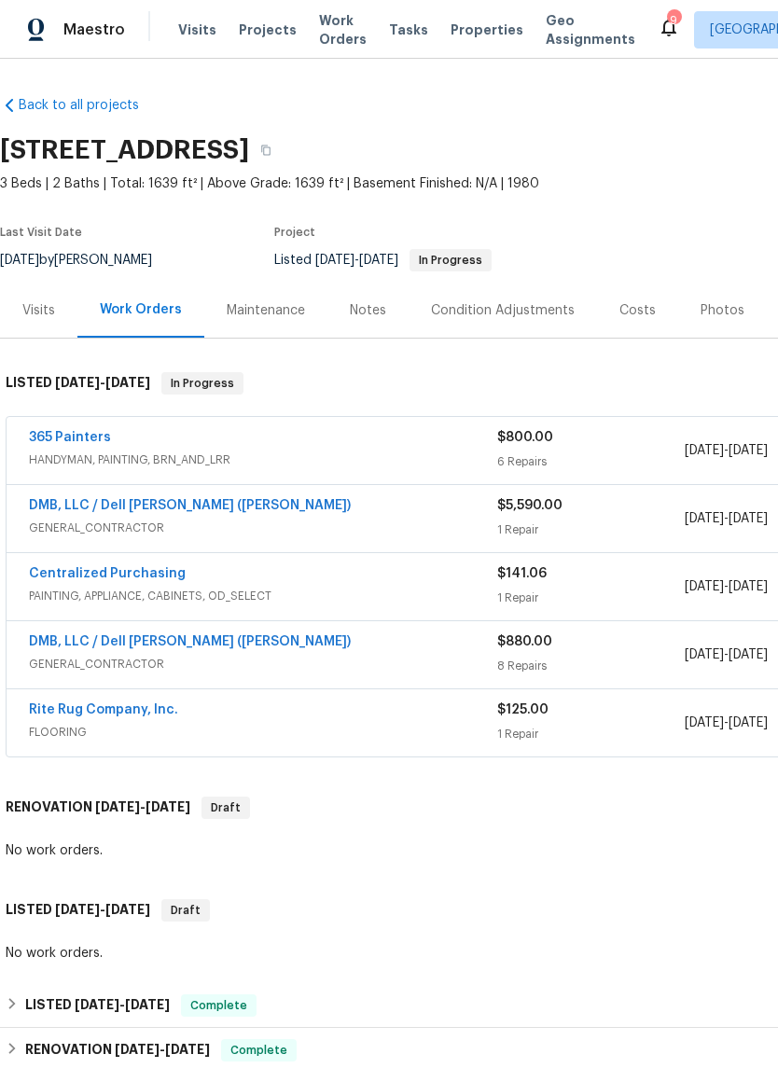
click at [467, 55] on div "Maestro Visits Projects Work Orders Tasks Properties Geo Assignments 9 Charlest…" at bounding box center [389, 29] width 778 height 59
click at [456, 33] on span "Properties" at bounding box center [487, 30] width 73 height 19
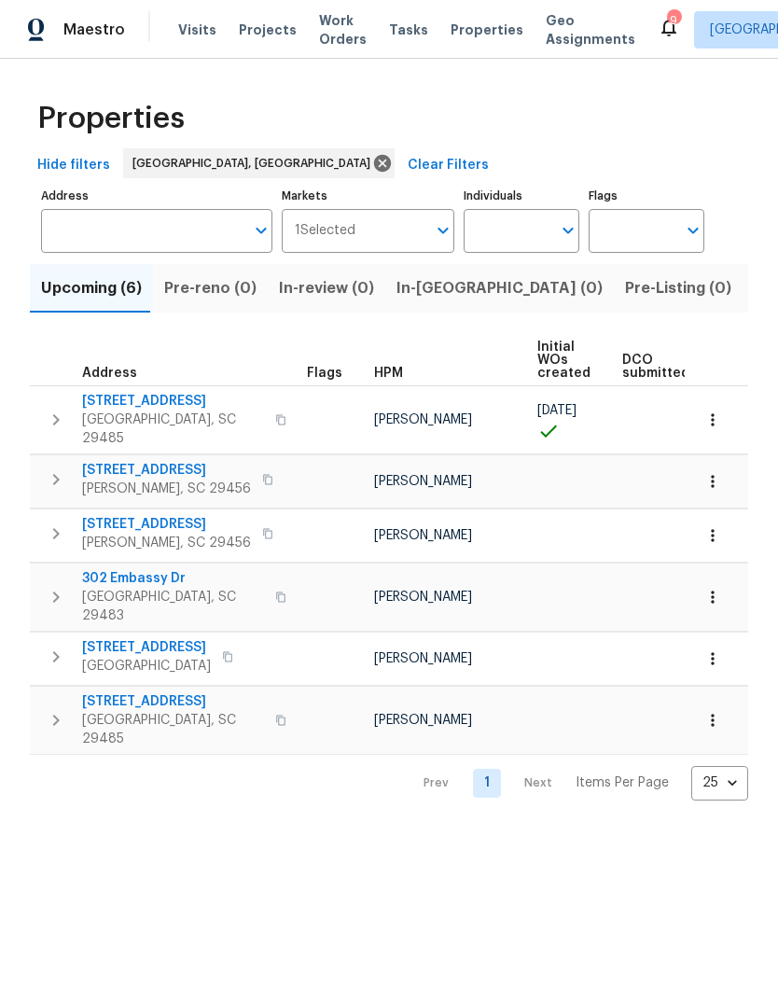
click at [754, 295] on span "Listed (13)" at bounding box center [792, 288] width 76 height 26
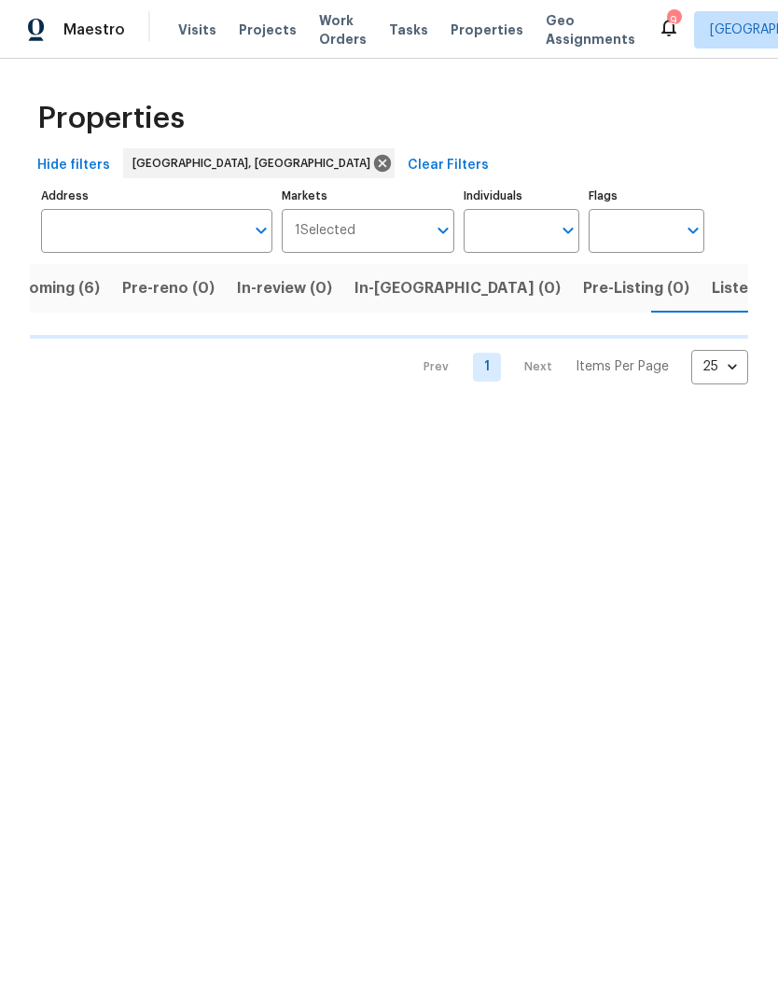
scroll to position [0, 44]
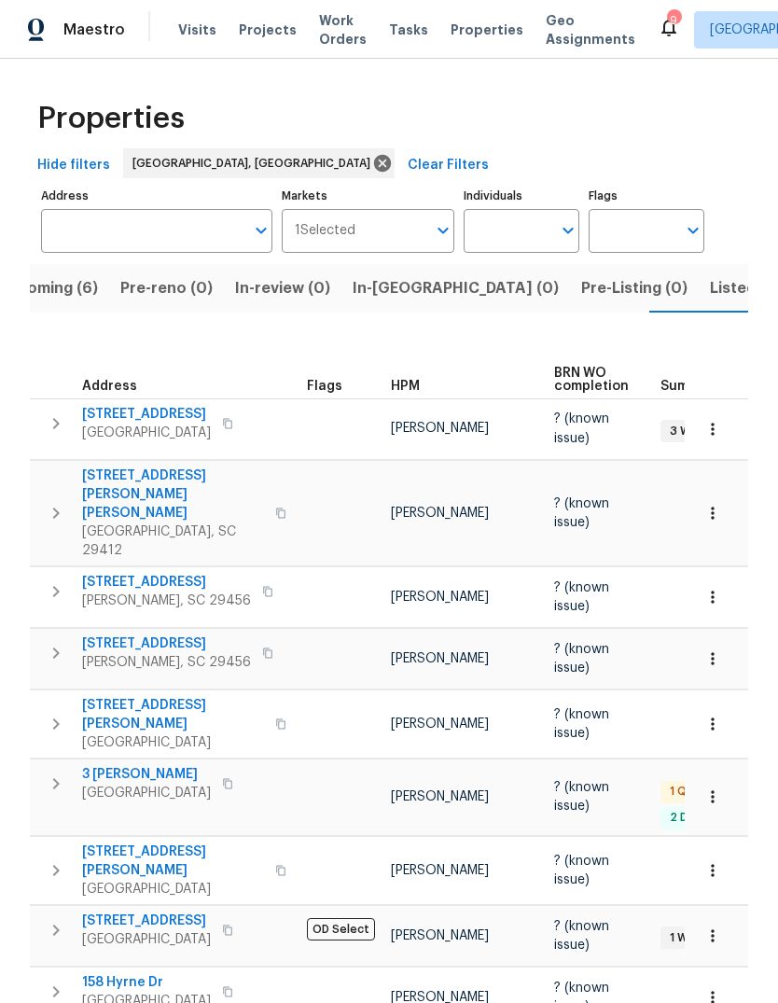
click at [699, 311] on button "Listed (13)" at bounding box center [748, 288] width 99 height 49
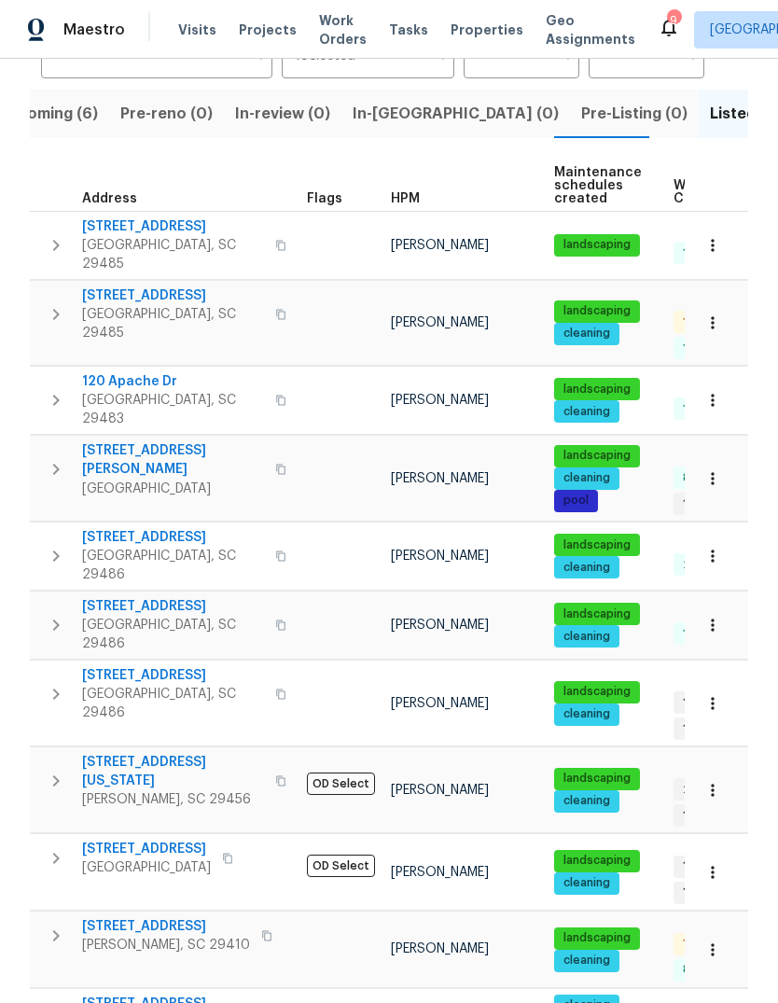
click at [194, 917] on span "[STREET_ADDRESS]" at bounding box center [166, 926] width 168 height 19
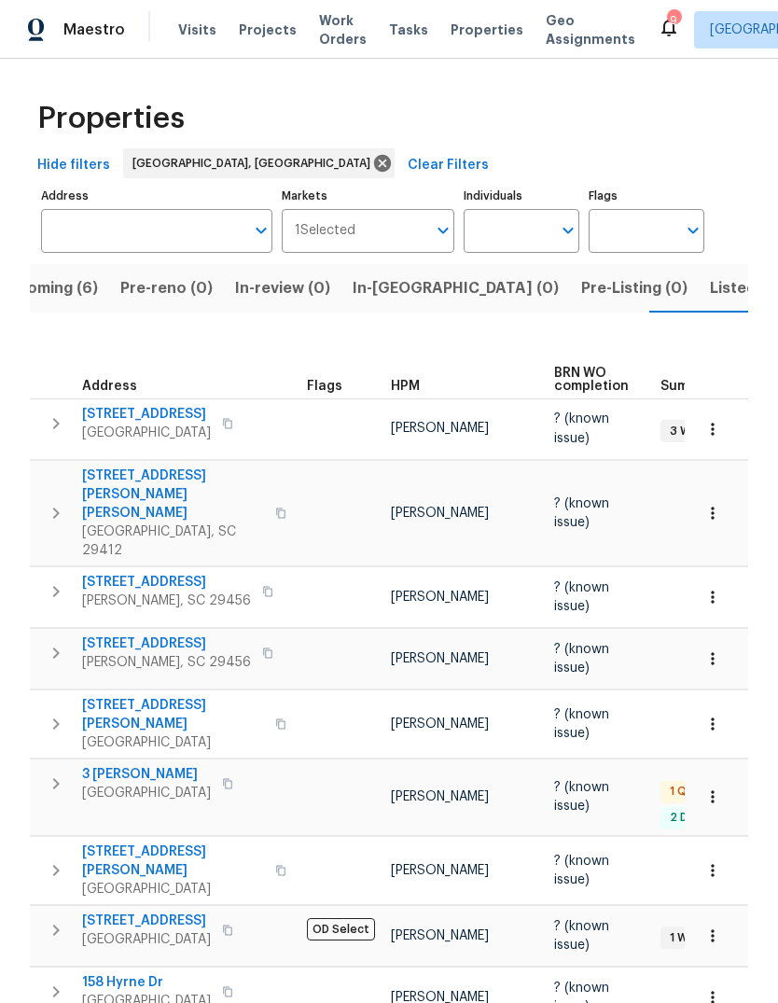
click at [710, 292] on span "Listed (13)" at bounding box center [748, 288] width 76 height 26
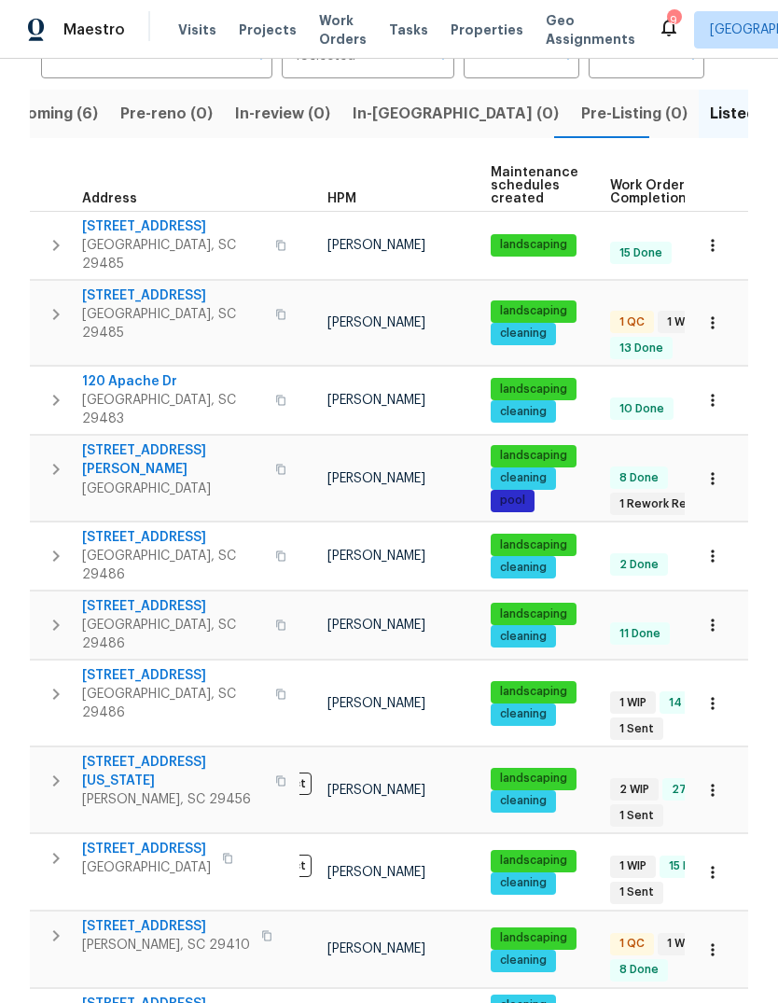
scroll to position [0, 63]
click at [112, 917] on span "[STREET_ADDRESS]" at bounding box center [166, 926] width 168 height 19
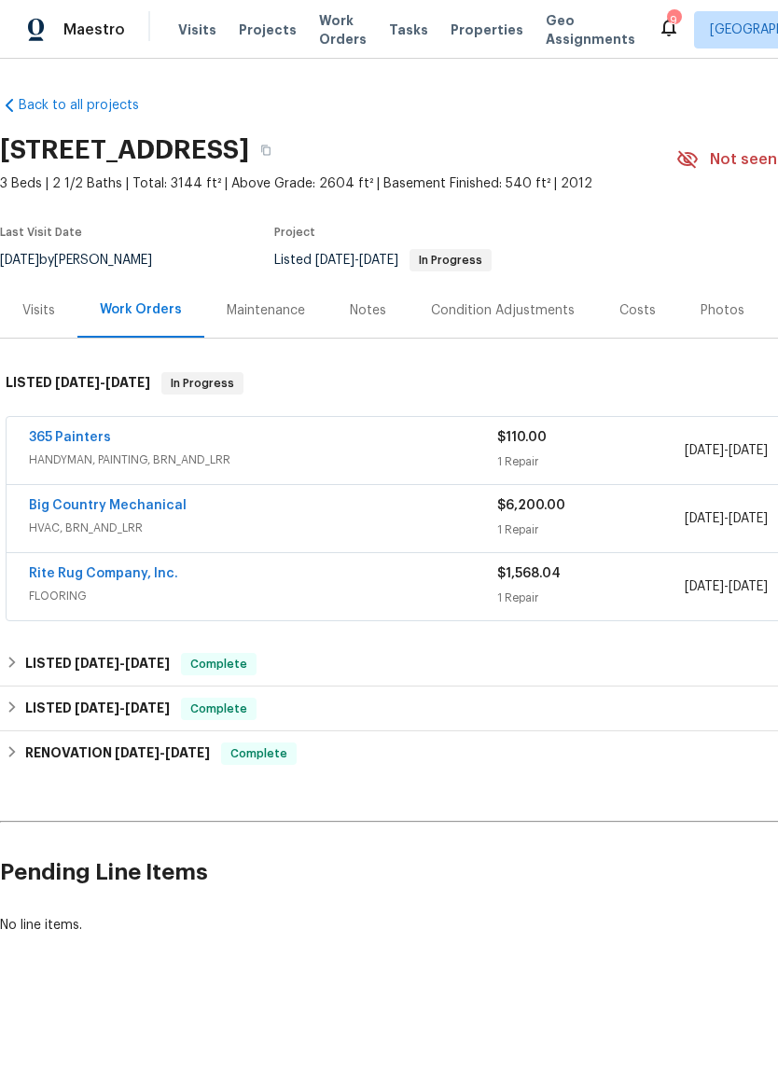
click at [93, 438] on link "365 Painters" at bounding box center [70, 437] width 82 height 13
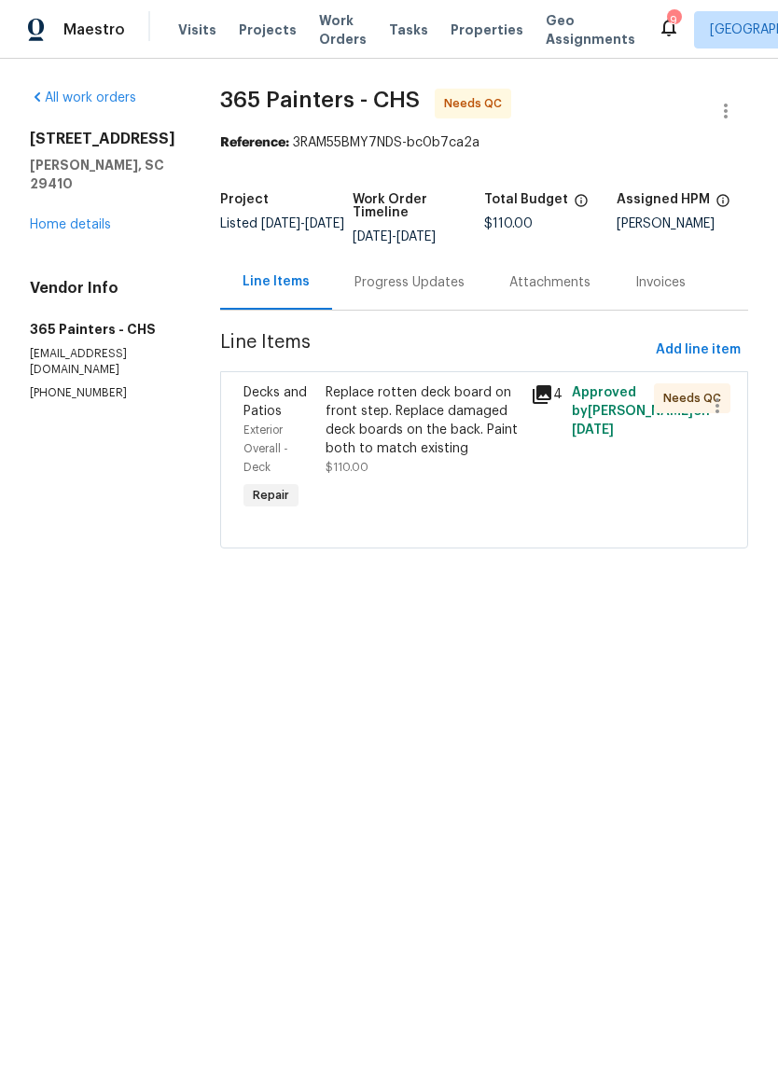
click at [541, 395] on icon at bounding box center [542, 394] width 19 height 19
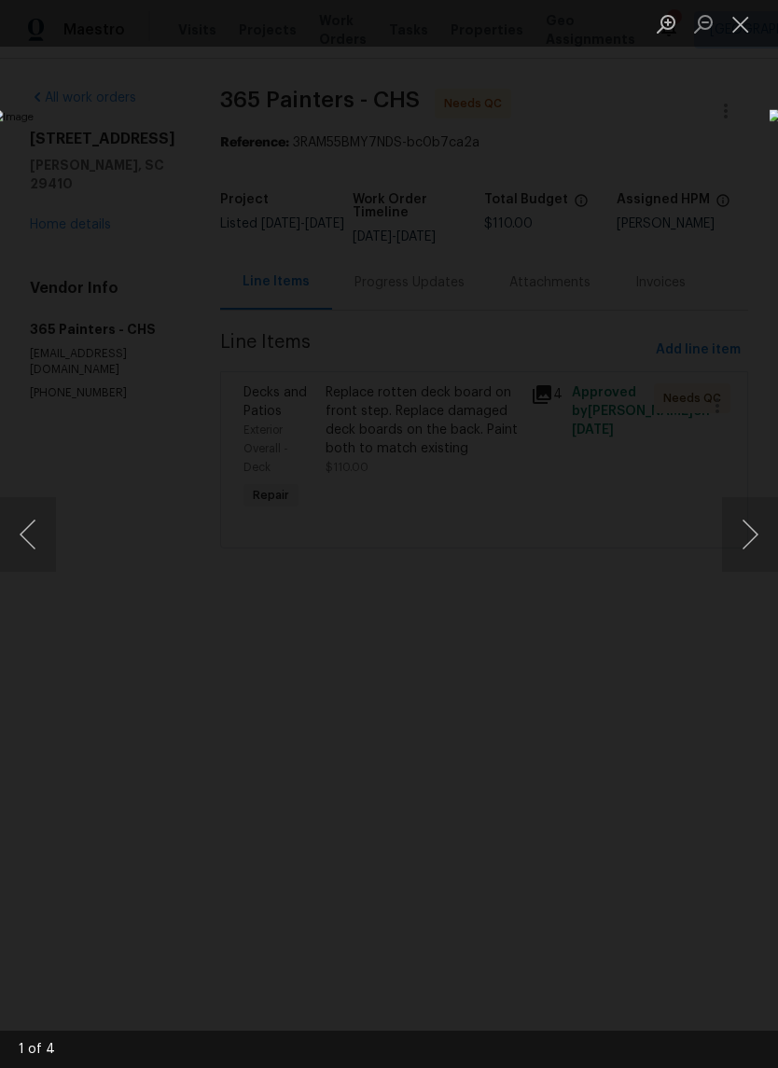
click at [750, 532] on button "Next image" at bounding box center [750, 534] width 56 height 75
click at [755, 548] on button "Next image" at bounding box center [750, 534] width 56 height 75
click at [759, 550] on button "Next image" at bounding box center [750, 534] width 56 height 75
click at [751, 548] on button "Next image" at bounding box center [750, 534] width 56 height 75
click at [736, 527] on button "Next image" at bounding box center [750, 534] width 56 height 75
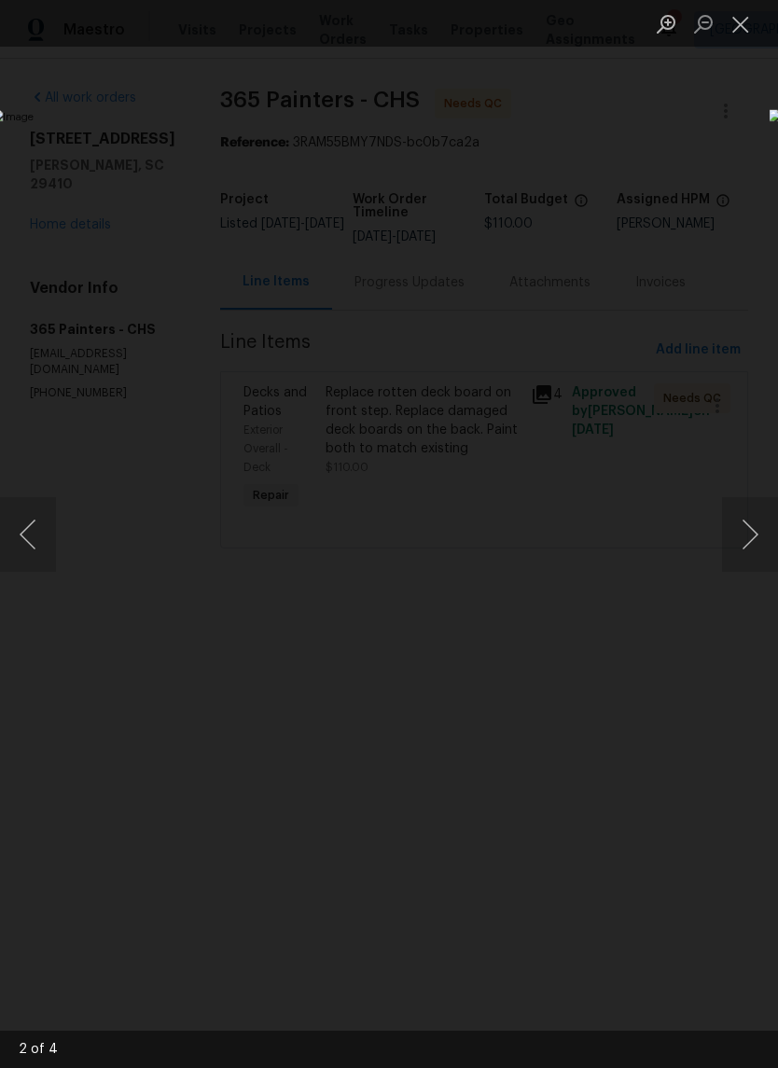
click at [754, 536] on button "Next image" at bounding box center [750, 534] width 56 height 75
click at [755, 539] on button "Next image" at bounding box center [750, 534] width 56 height 75
click at [755, 537] on button "Next image" at bounding box center [750, 534] width 56 height 75
click at [757, 532] on button "Next image" at bounding box center [750, 534] width 56 height 75
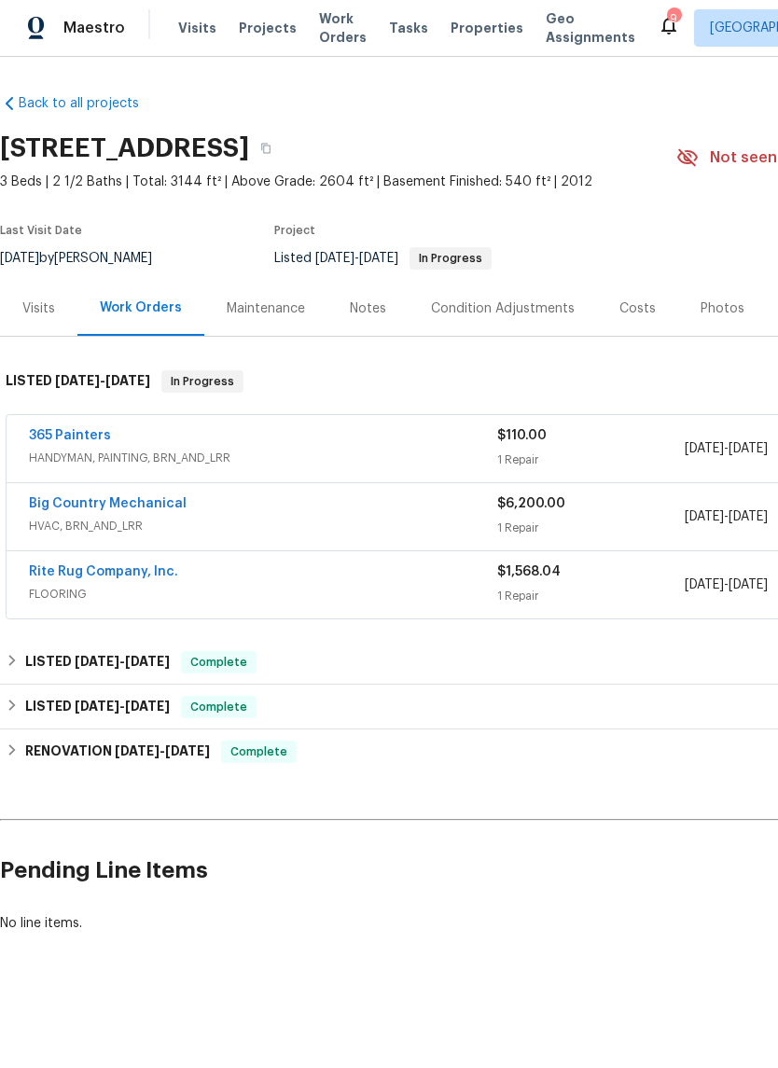
click at [91, 441] on link "365 Painters" at bounding box center [70, 437] width 82 height 13
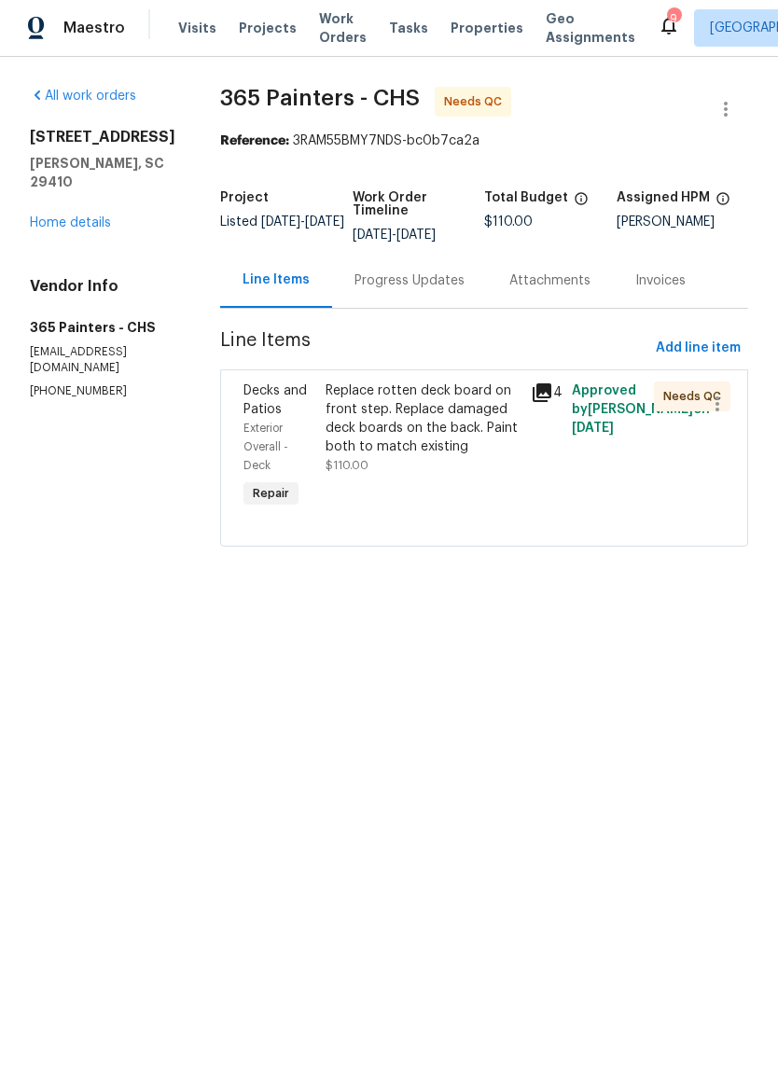
click at [428, 420] on div "Replace rotten deck board on front step. Replace damaged deck boards on the bac…" at bounding box center [423, 420] width 194 height 75
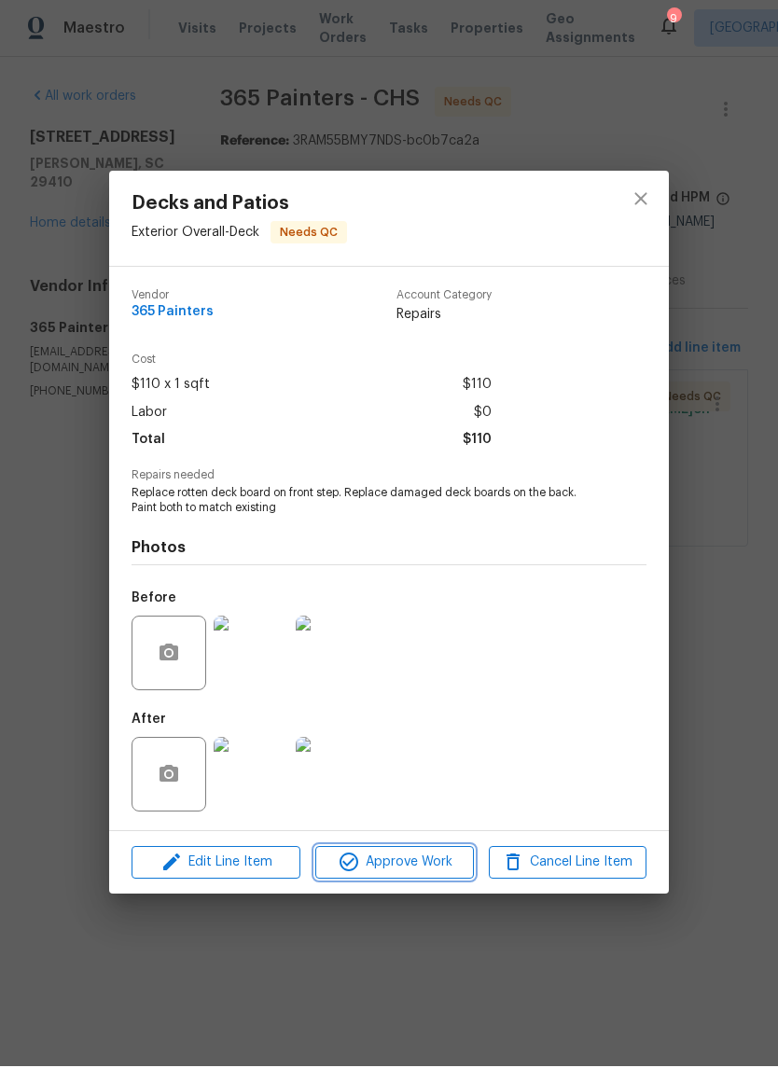
click at [425, 865] on span "Approve Work" at bounding box center [394, 864] width 146 height 23
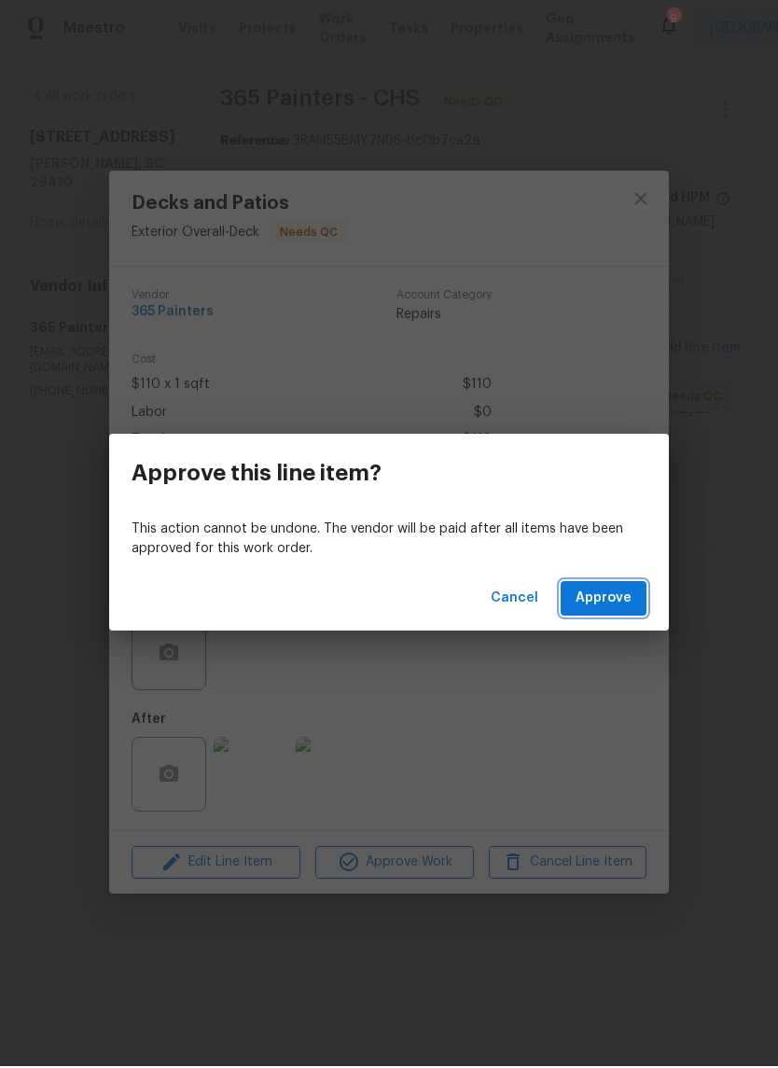
click at [603, 613] on button "Approve" at bounding box center [604, 600] width 86 height 35
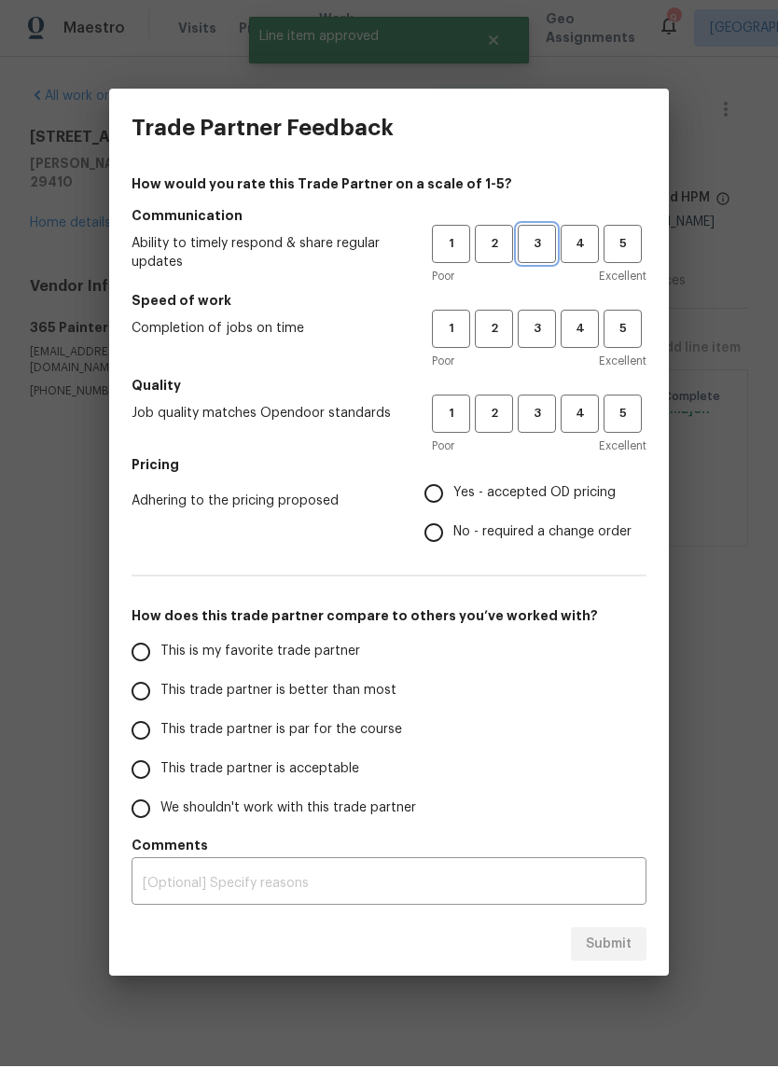
click at [544, 247] on span "3" at bounding box center [537, 245] width 35 height 21
click at [545, 341] on button "3" at bounding box center [537, 331] width 38 height 38
click at [544, 444] on div "Poor Excellent" at bounding box center [539, 447] width 215 height 19
click at [448, 495] on input "Yes - accepted OD pricing" at bounding box center [433, 495] width 39 height 39
radio input "true"
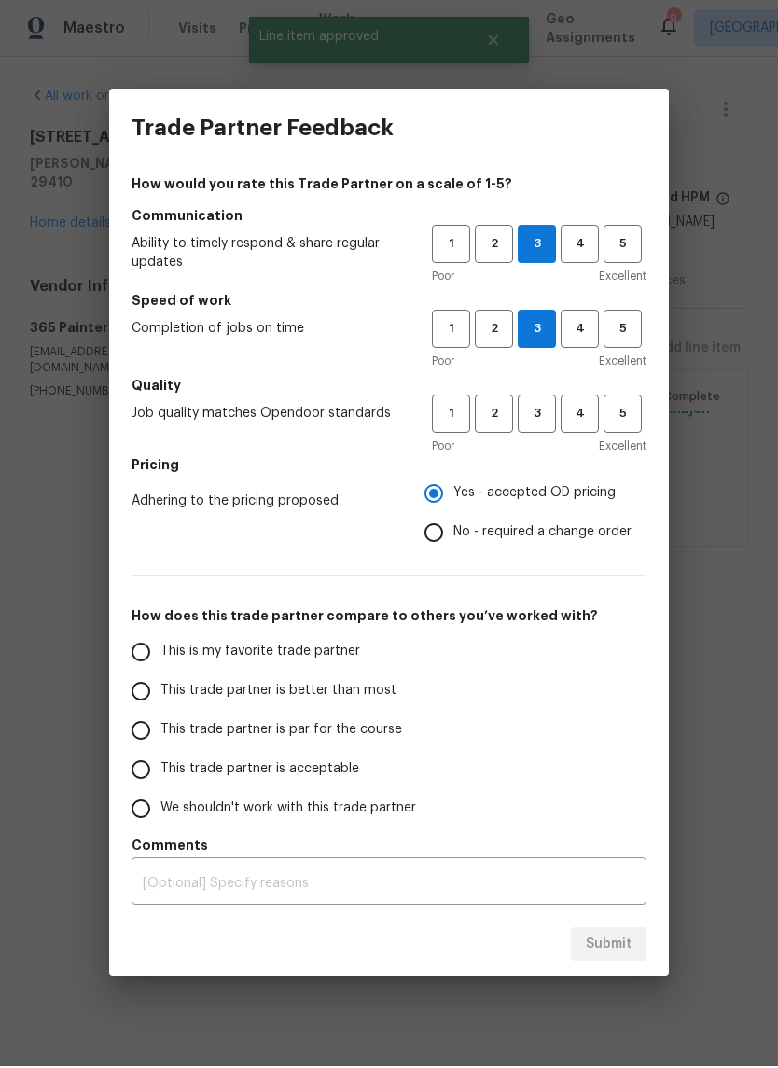
click at [158, 729] on input "This trade partner is par for the course" at bounding box center [140, 732] width 39 height 39
click at [541, 416] on span "3" at bounding box center [537, 415] width 35 height 21
radio input "true"
click at [640, 940] on button "Submit" at bounding box center [609, 946] width 76 height 35
radio input "false"
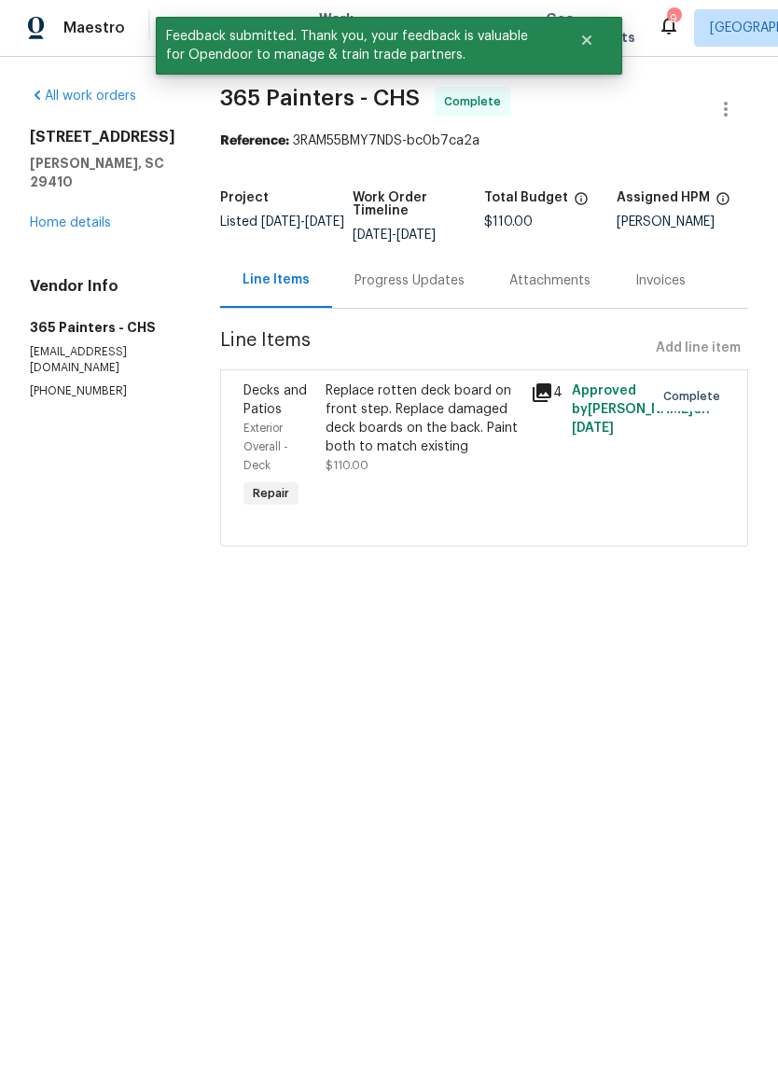
click at [92, 221] on link "Home details" at bounding box center [70, 224] width 81 height 13
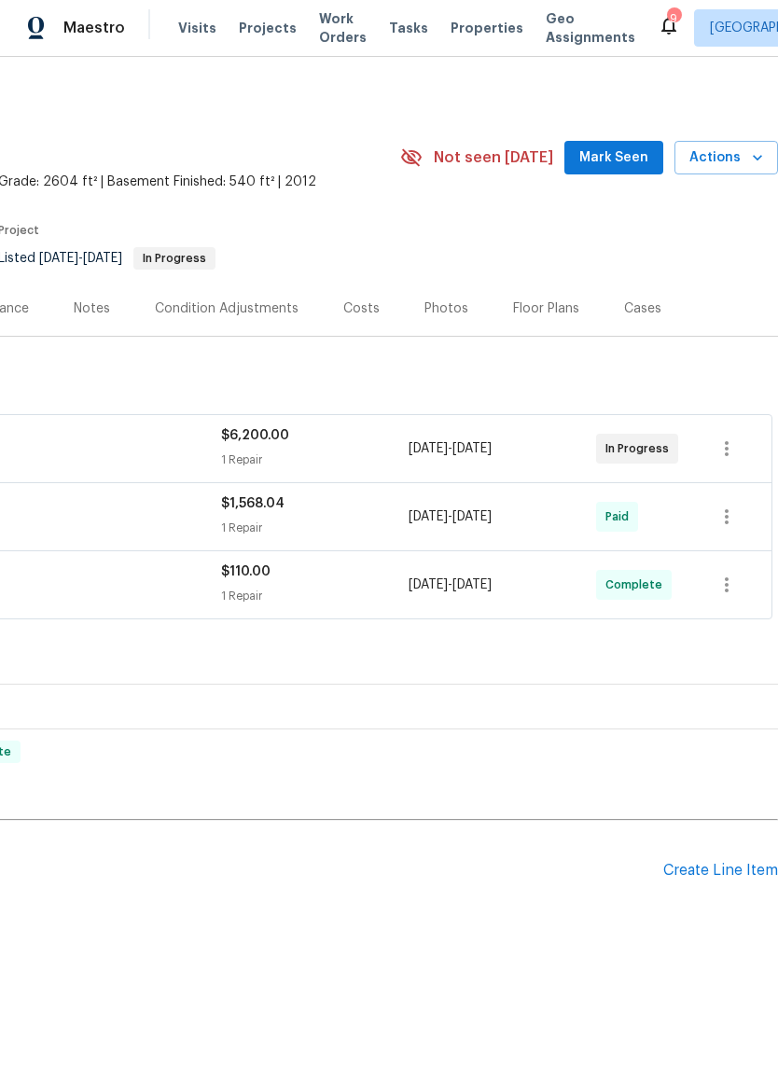
scroll to position [0, 276]
click at [638, 155] on span "Mark Seen" at bounding box center [613, 159] width 69 height 23
click at [464, 21] on span "Properties" at bounding box center [487, 30] width 73 height 19
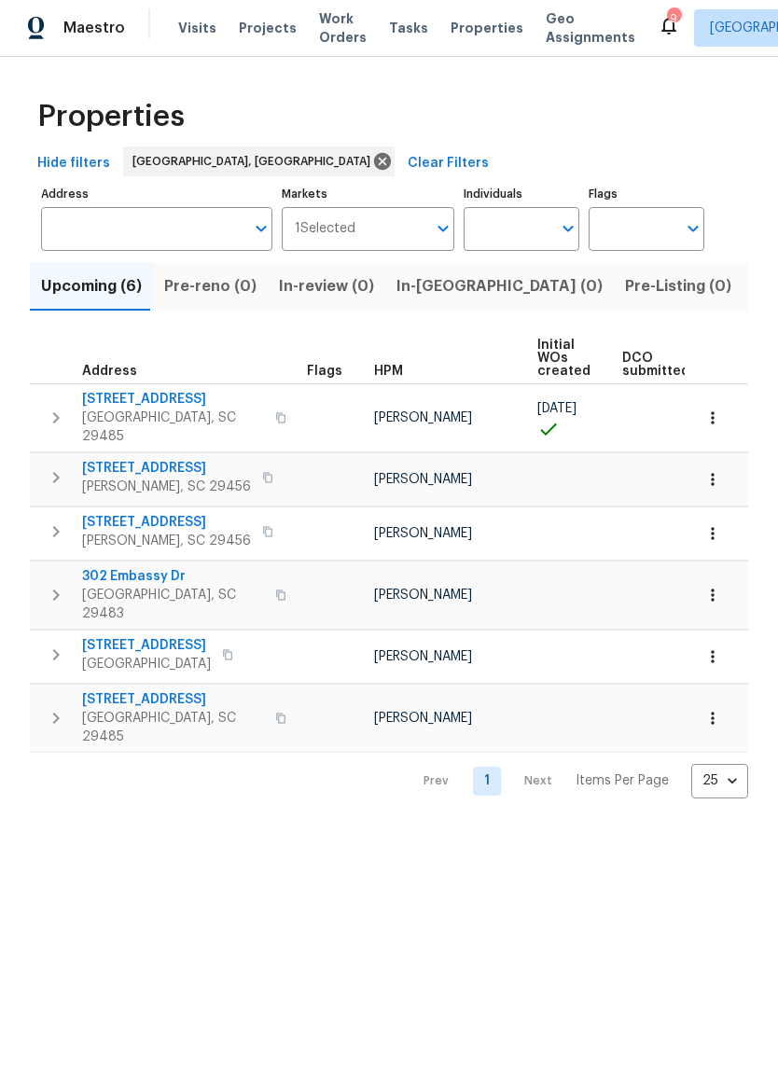
click at [754, 284] on span "Listed (13)" at bounding box center [792, 288] width 76 height 26
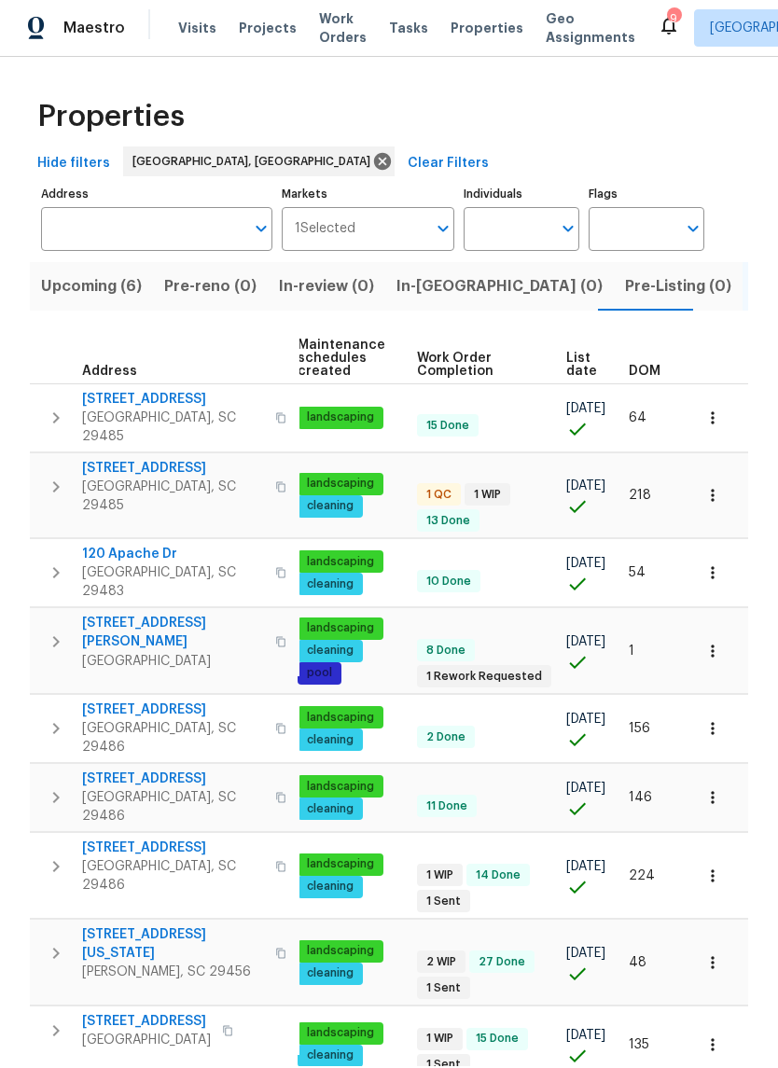
scroll to position [0, 268]
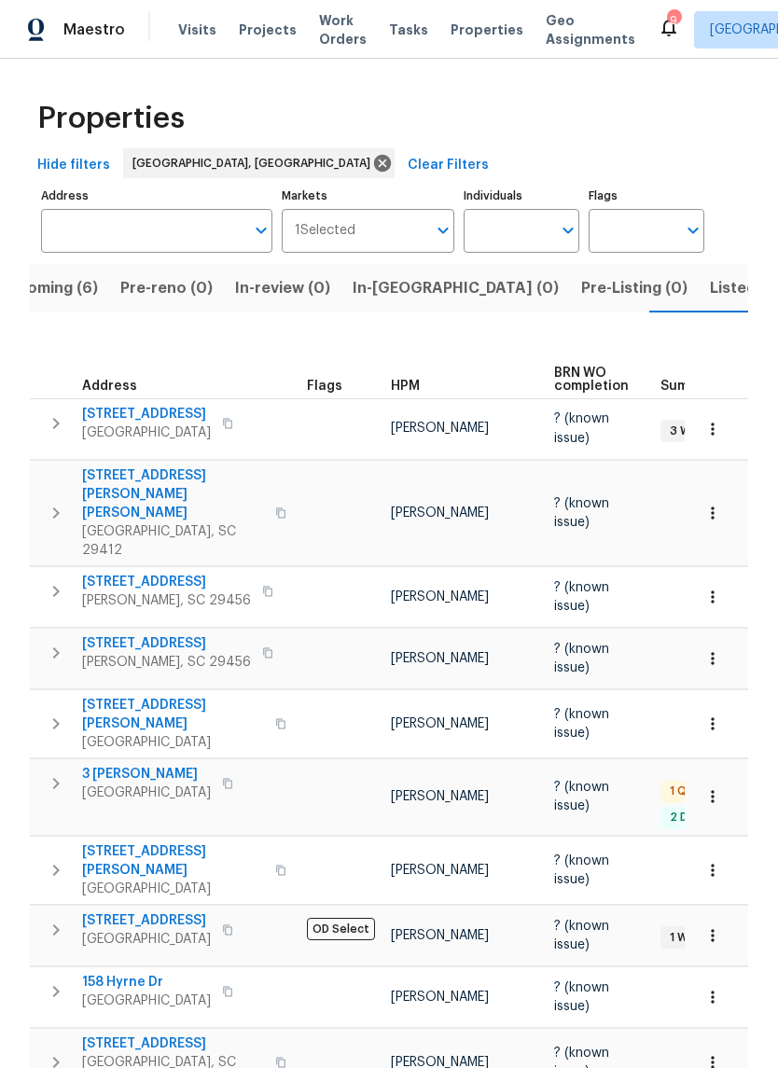
click at [190, 33] on span "Visits" at bounding box center [197, 30] width 38 height 19
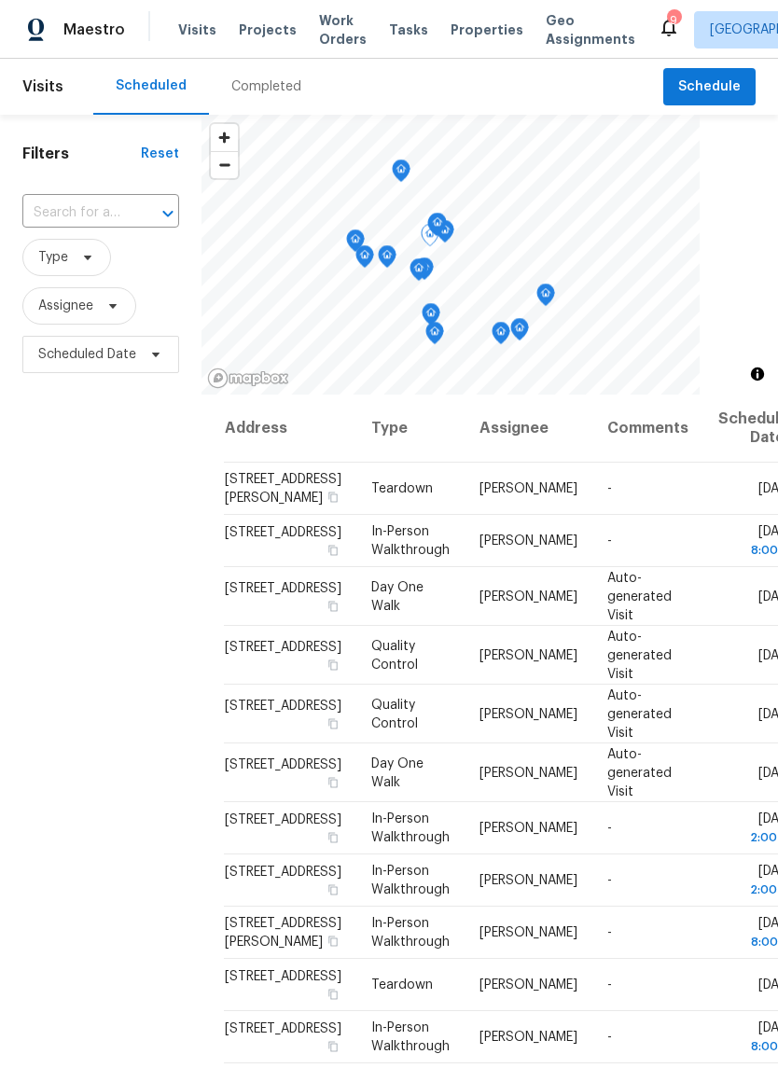
click at [0, 0] on icon at bounding box center [0, 0] width 0 height 0
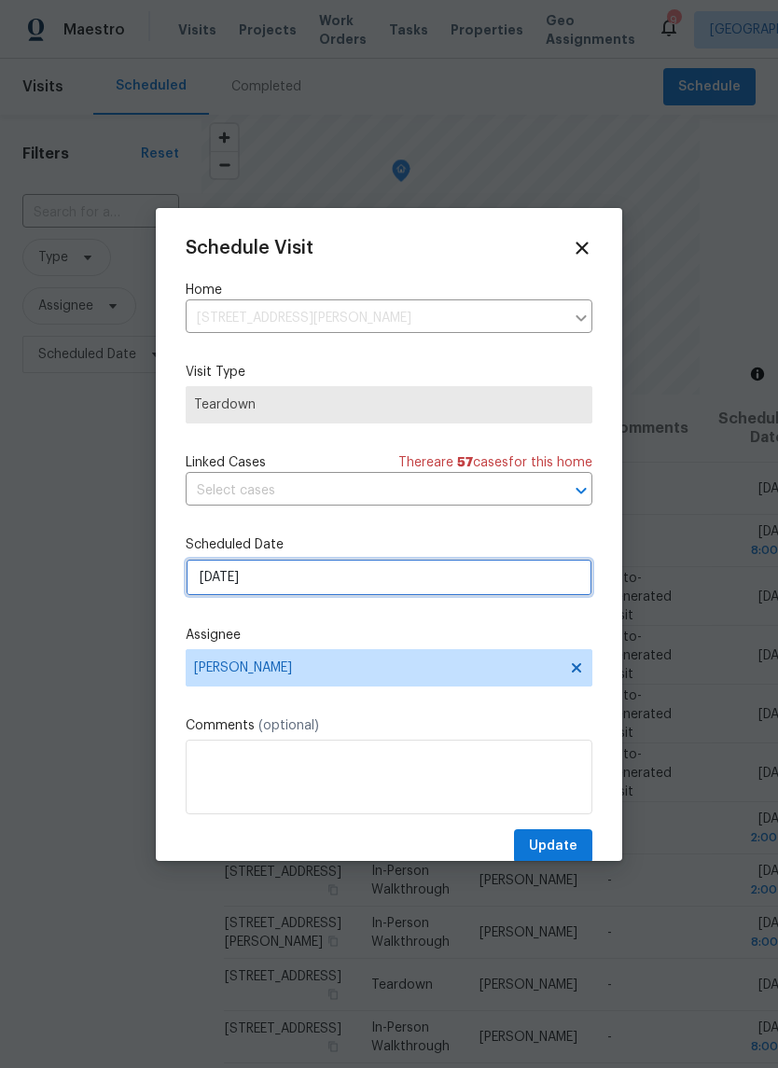
click at [395, 574] on input "[DATE]" at bounding box center [389, 577] width 407 height 37
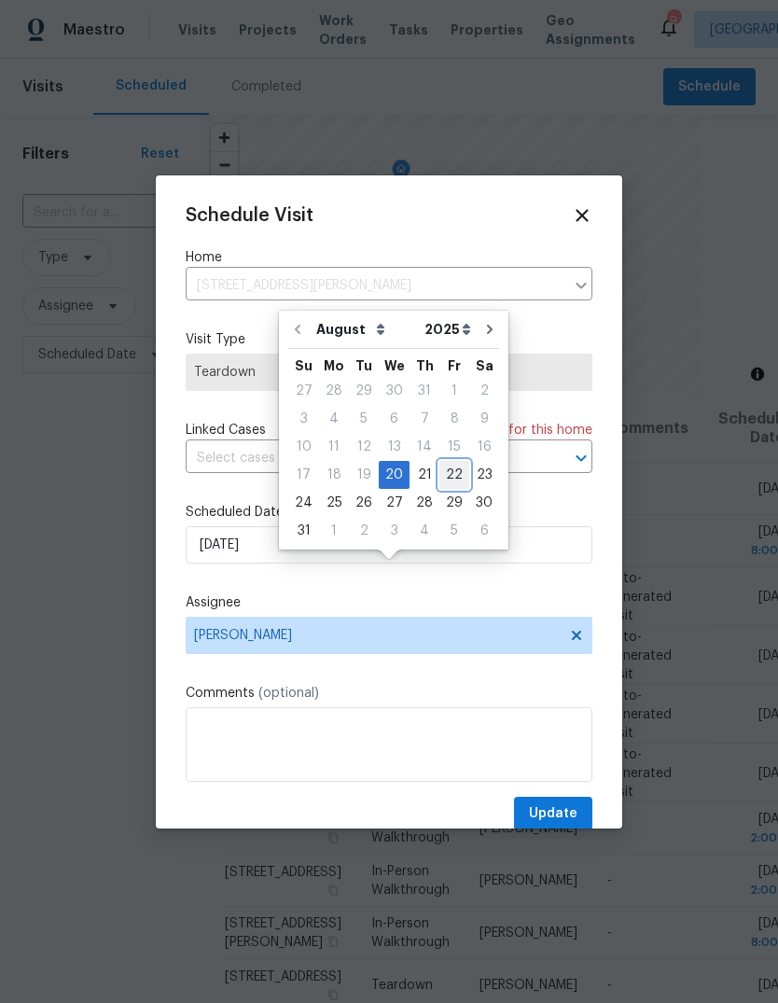
click at [451, 476] on div "22" at bounding box center [454, 475] width 30 height 26
type input "[DATE]"
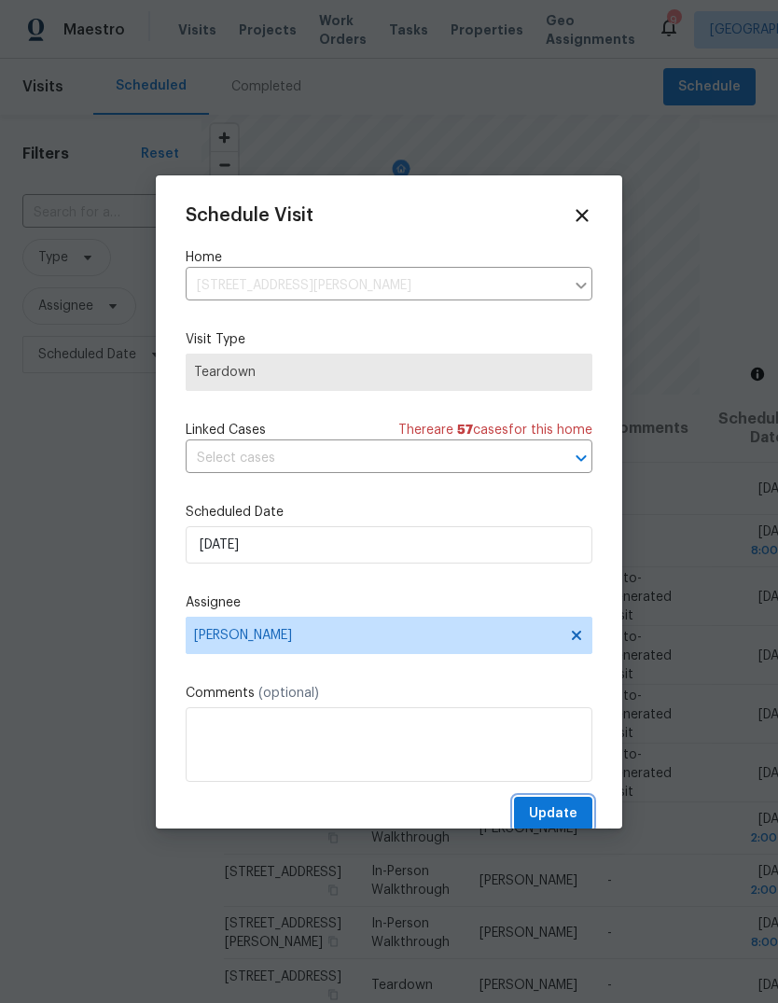
click at [549, 819] on span "Update" at bounding box center [553, 813] width 49 height 23
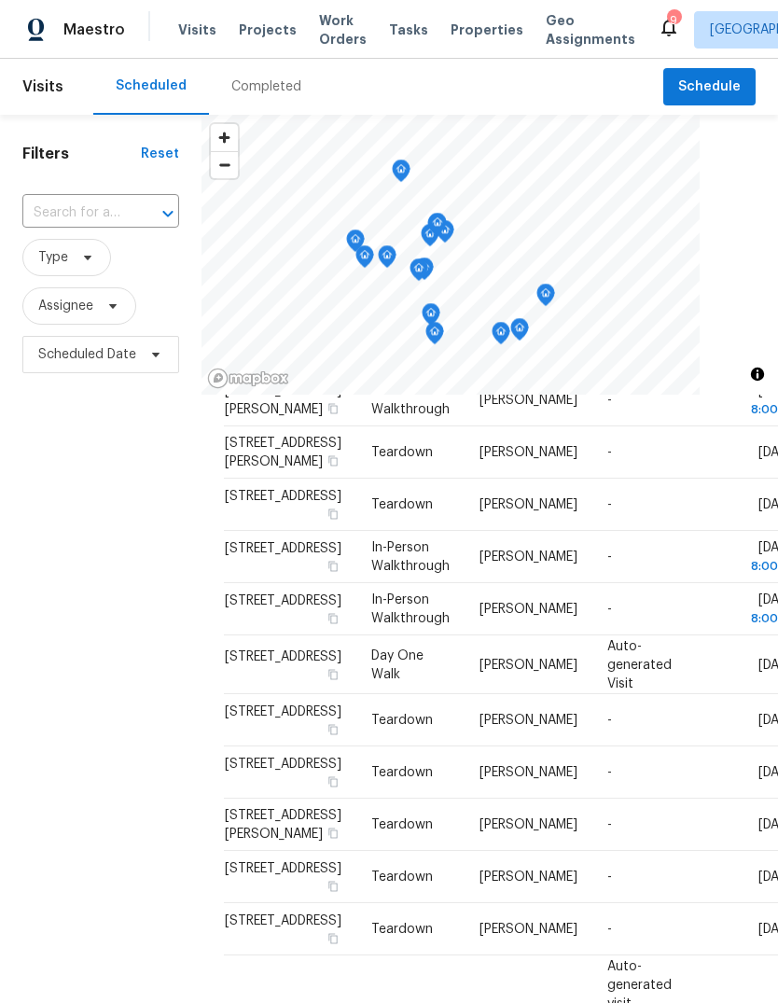
scroll to position [560, 0]
click at [0, 0] on icon at bounding box center [0, 0] width 0 height 0
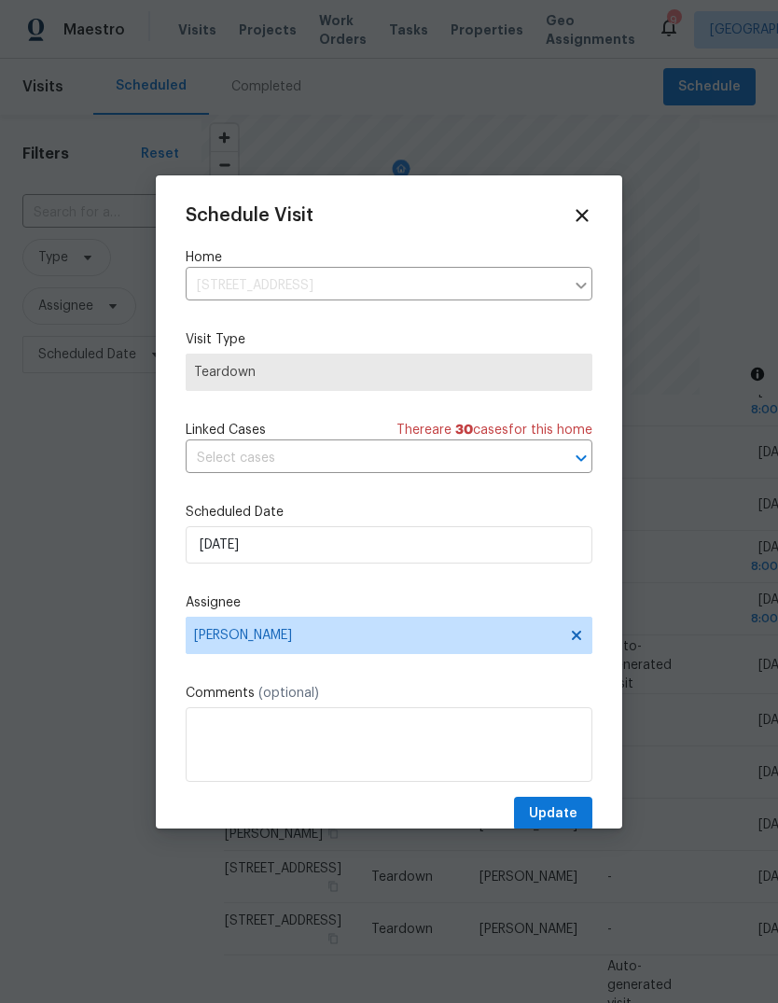
click at [426, 577] on div "Schedule Visit Home [STREET_ADDRESS] ​ Visit Type Teardown Linked Cases There a…" at bounding box center [389, 518] width 407 height 626
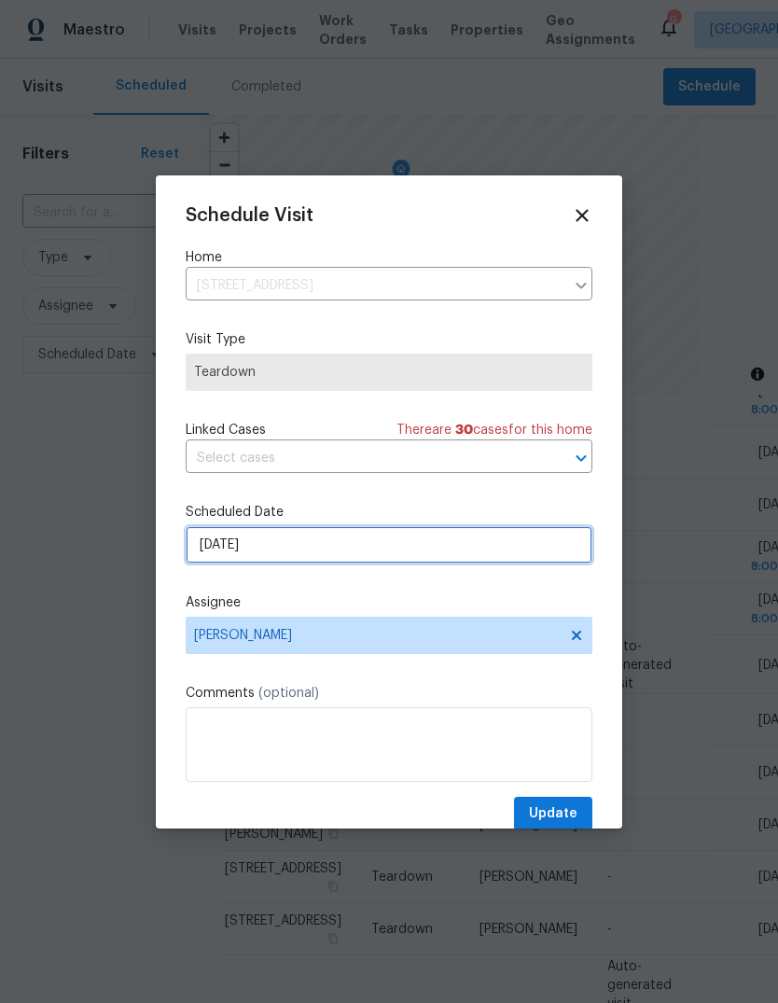
click at [435, 563] on input "[DATE]" at bounding box center [389, 544] width 407 height 37
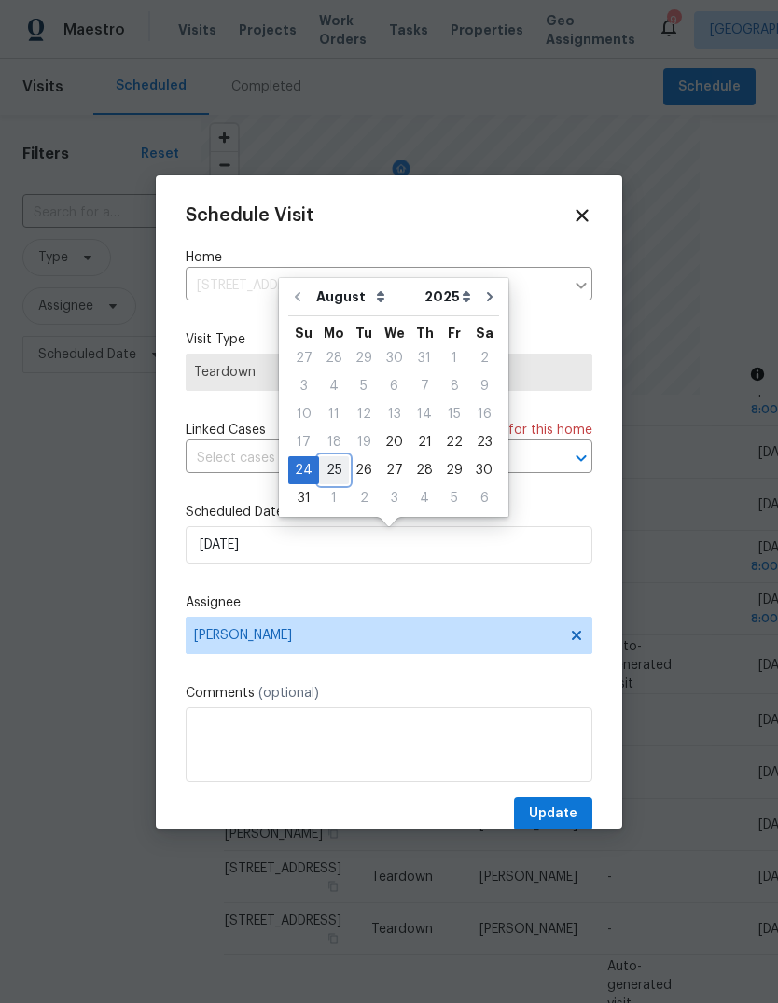
click at [340, 478] on div "25" at bounding box center [334, 470] width 30 height 26
type input "[DATE]"
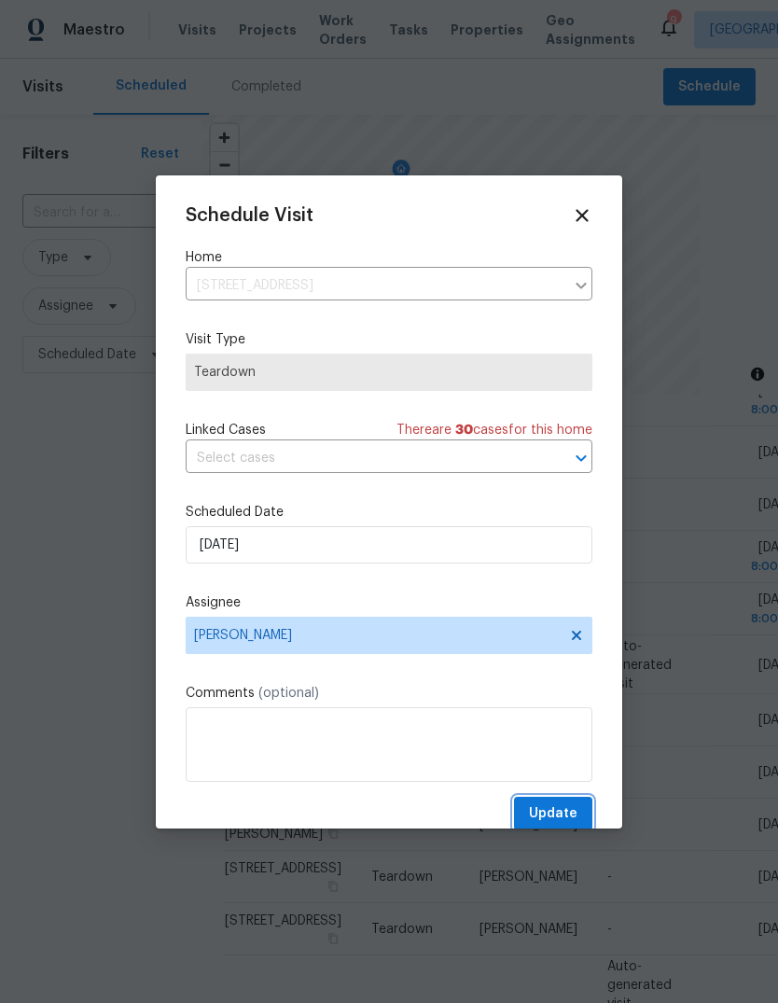
click at [567, 825] on span "Update" at bounding box center [553, 813] width 49 height 23
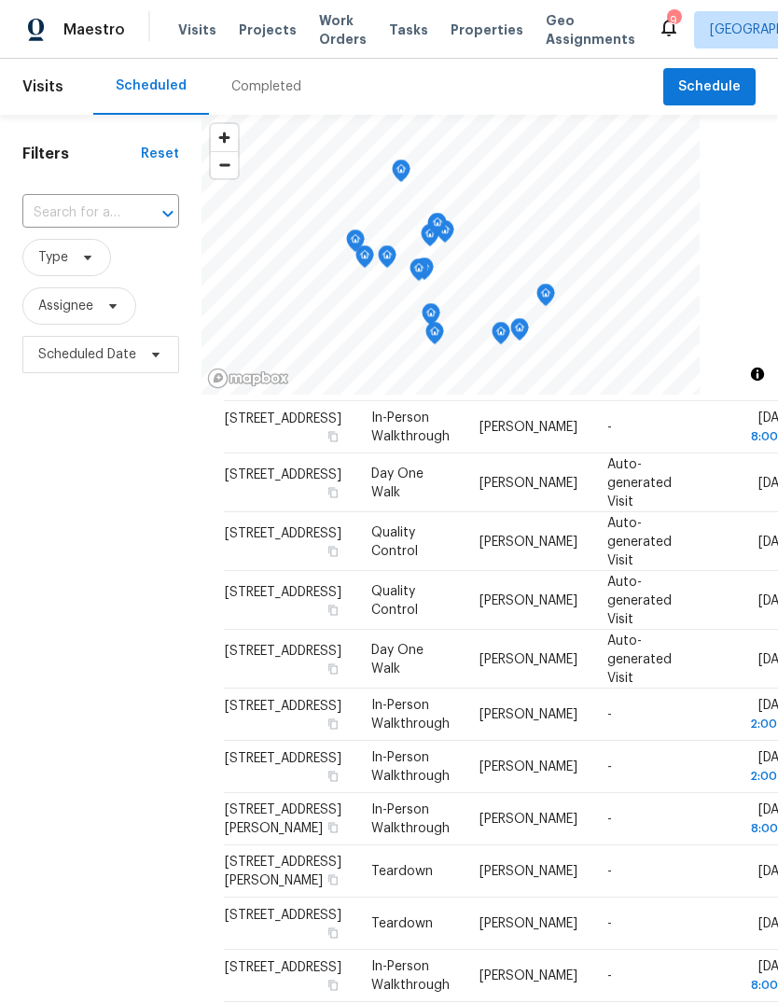
scroll to position [60, 0]
